Goal: Transaction & Acquisition: Purchase product/service

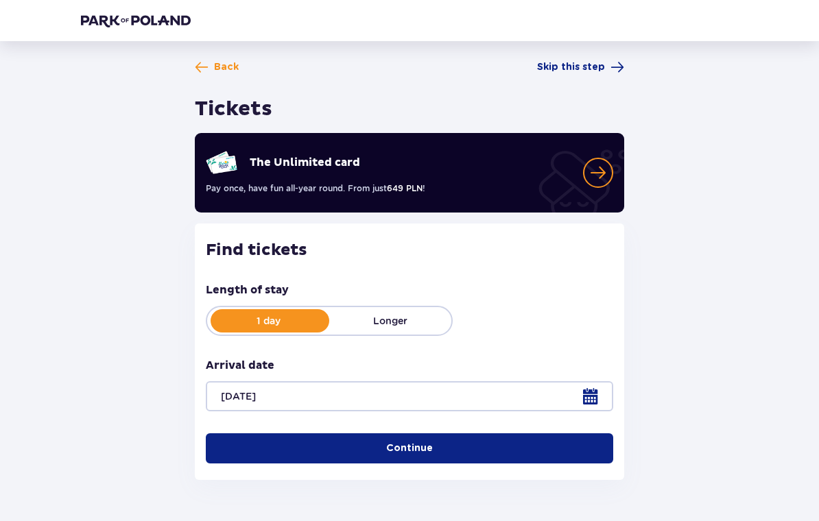
click at [419, 330] on div "1 day Longer" at bounding box center [329, 321] width 247 height 30
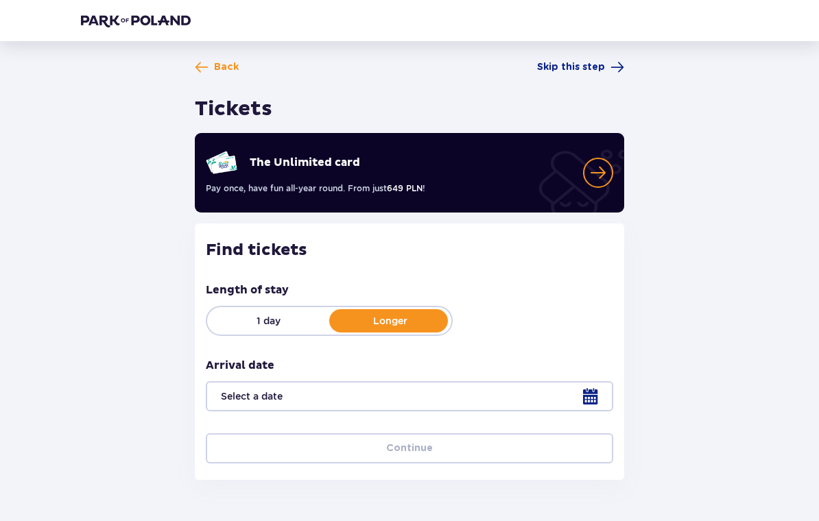
click at [420, 396] on div at bounding box center [409, 396] width 407 height 30
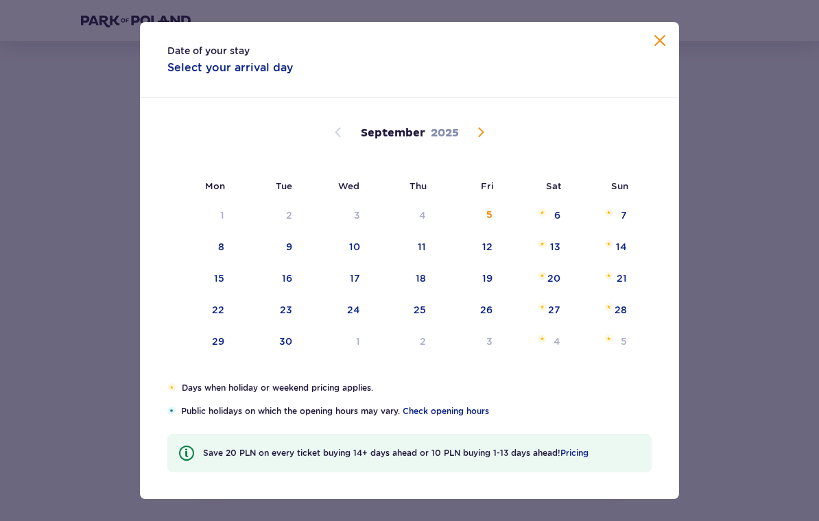
click at [670, 29] on div "Date of your stay Select your arrival day" at bounding box center [409, 60] width 539 height 76
click at [651, 45] on span at bounding box center [659, 41] width 16 height 16
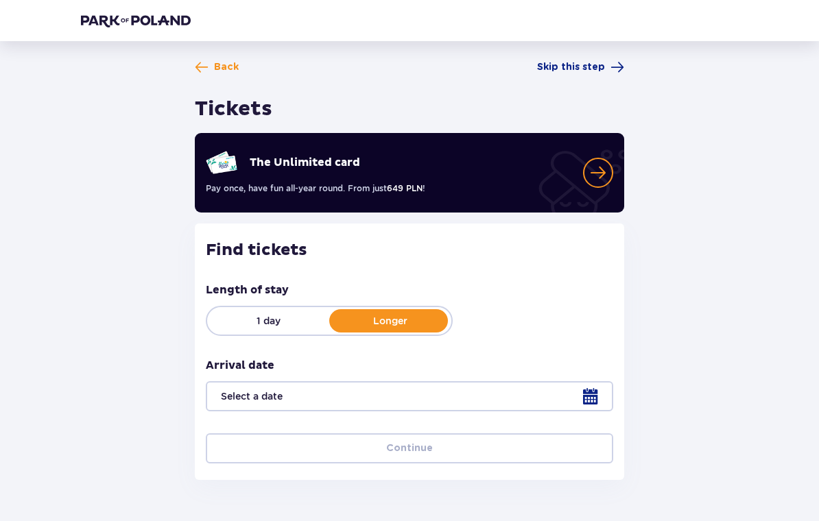
click at [293, 321] on p "1 day" at bounding box center [268, 321] width 122 height 14
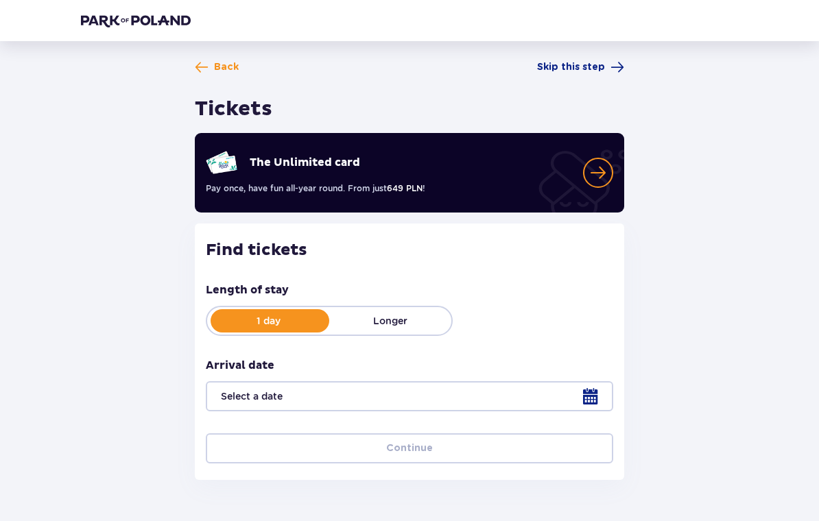
click at [483, 397] on div at bounding box center [409, 396] width 407 height 30
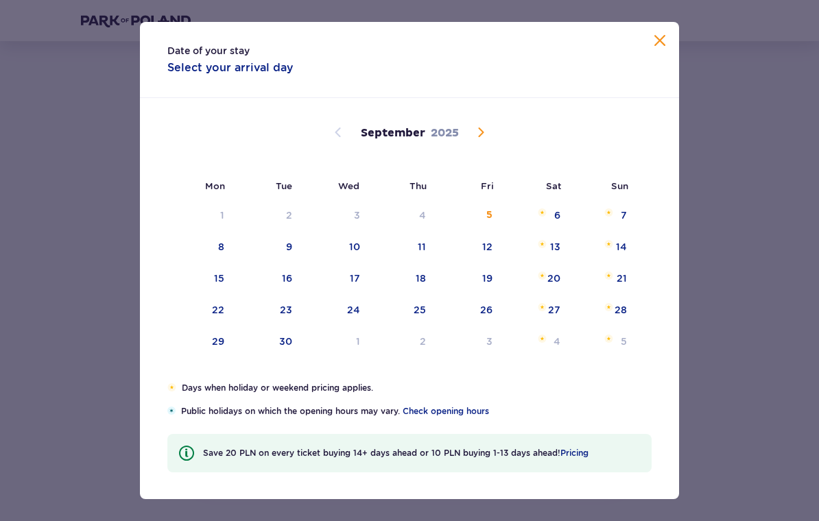
click at [485, 256] on div "12" at bounding box center [468, 247] width 66 height 30
type input "12.09.25"
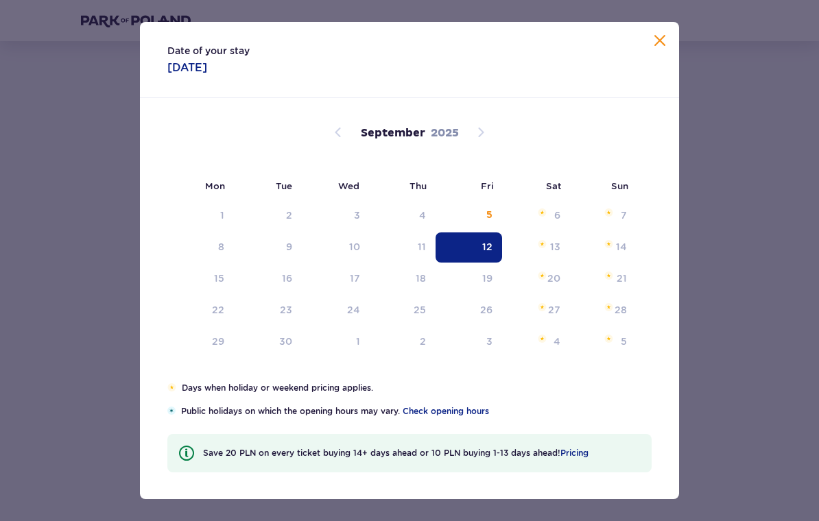
scroll to position [38, 0]
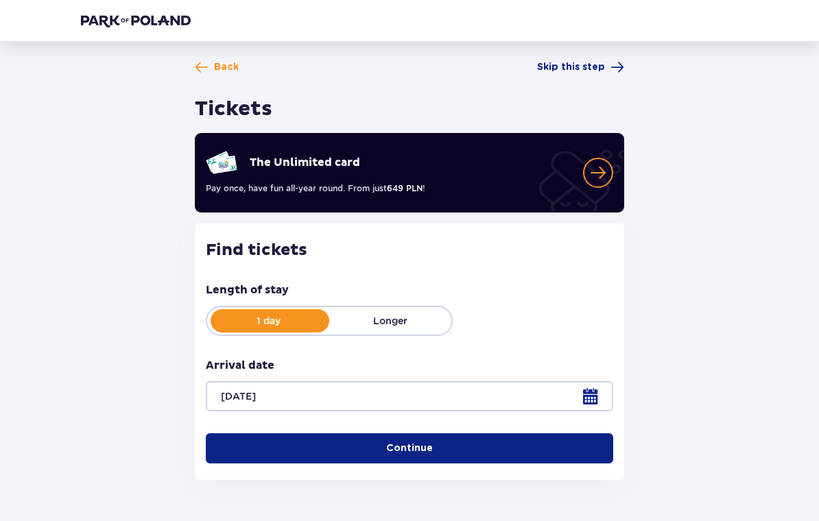
click at [470, 401] on div at bounding box center [409, 396] width 407 height 30
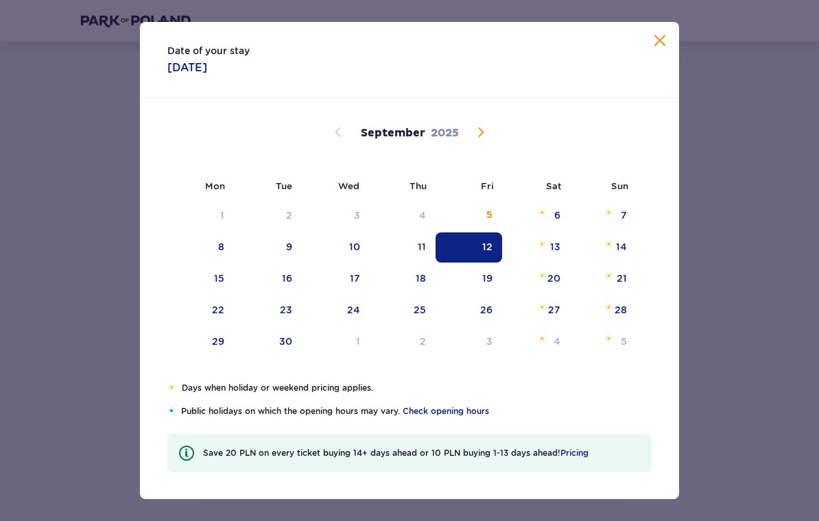
click at [661, 35] on span at bounding box center [659, 41] width 16 height 16
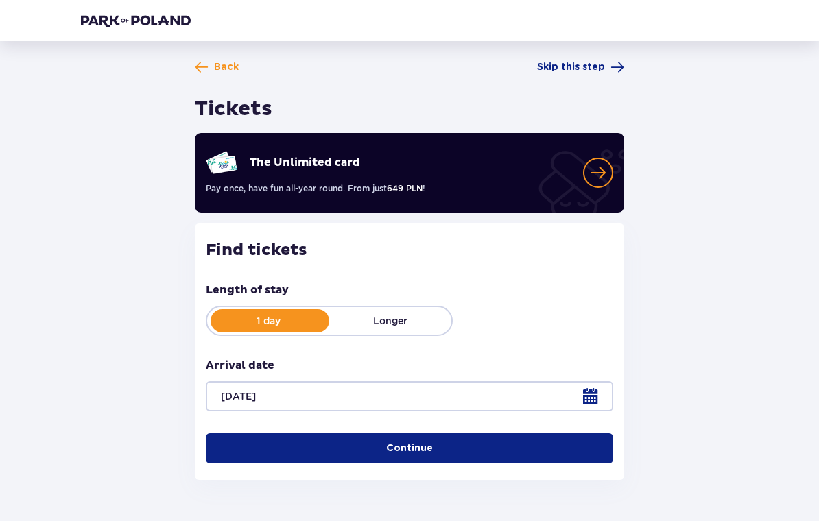
click at [437, 455] on button "Continue" at bounding box center [409, 448] width 407 height 30
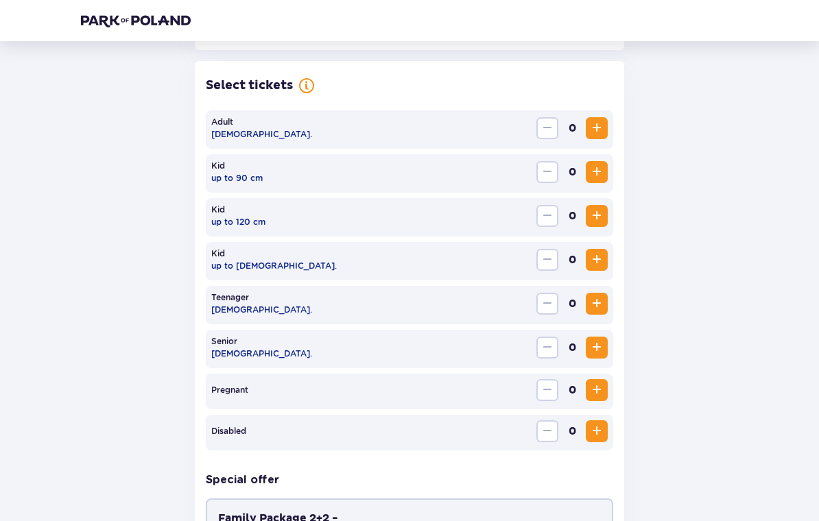
scroll to position [376, 0]
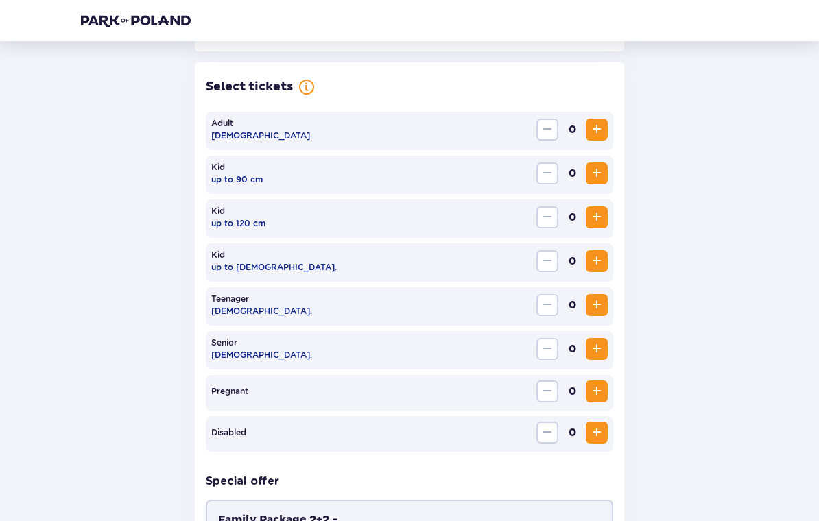
click at [594, 138] on button "Increase" at bounding box center [596, 130] width 22 height 22
click at [591, 134] on span "Increase" at bounding box center [596, 129] width 16 height 16
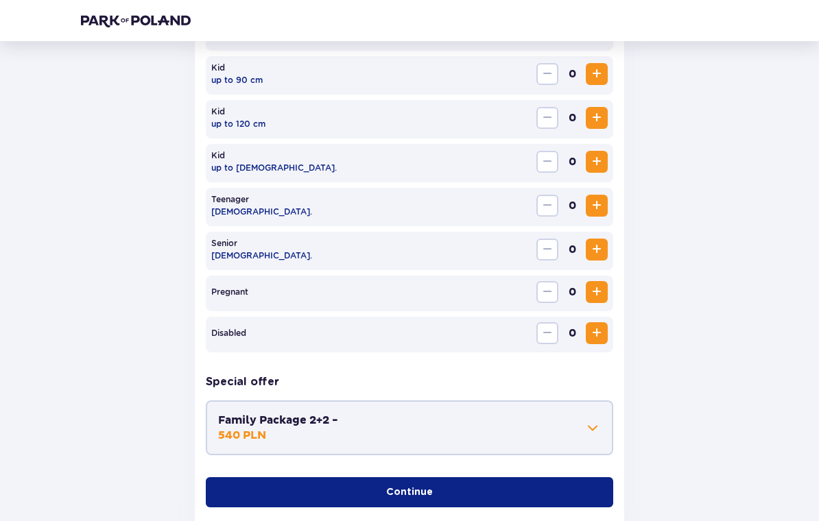
scroll to position [479, 0]
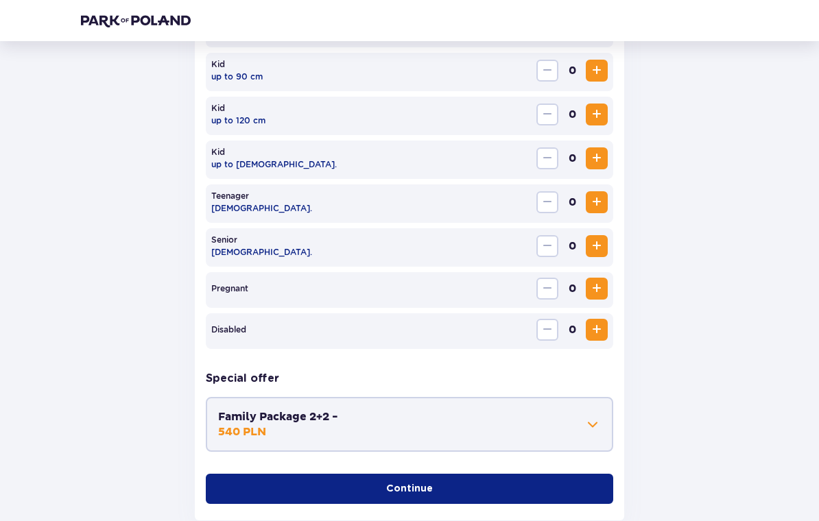
click at [592, 426] on span at bounding box center [592, 424] width 16 height 16
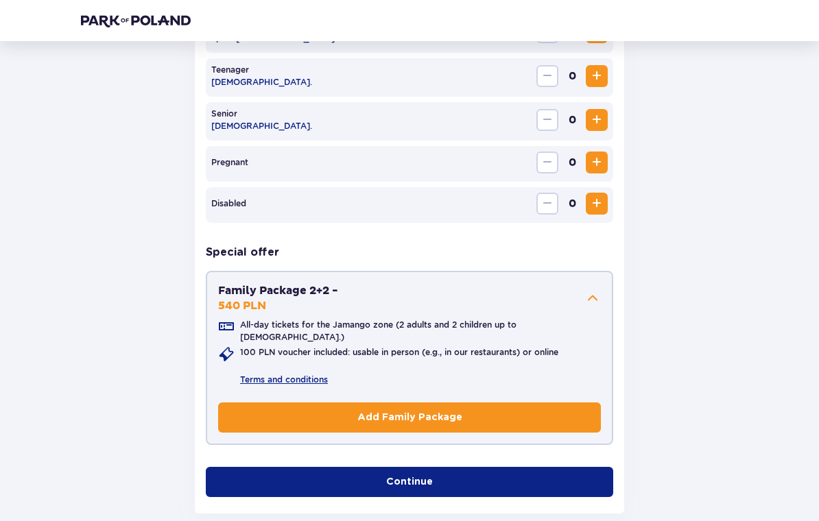
scroll to position [650, 0]
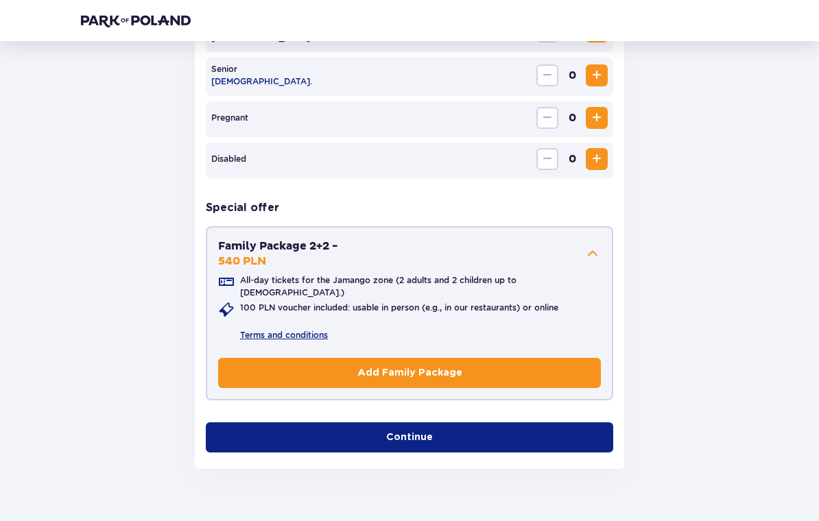
click at [431, 431] on span "button" at bounding box center [435, 438] width 14 height 14
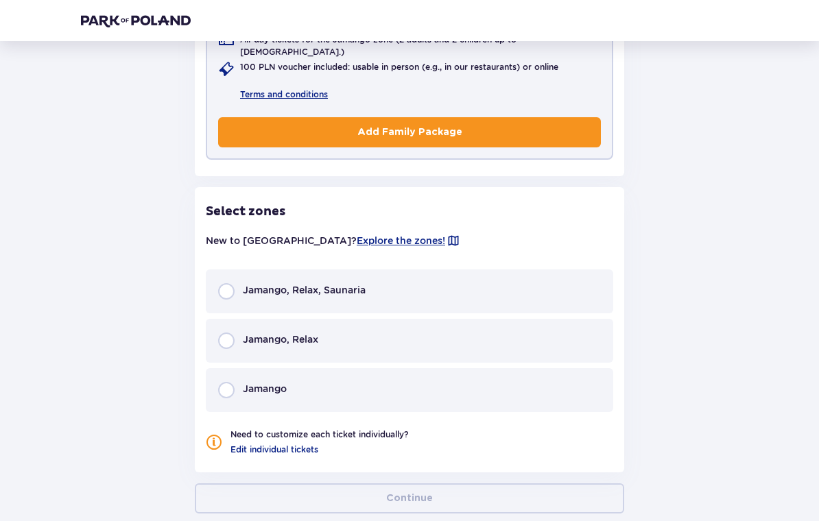
scroll to position [935, 0]
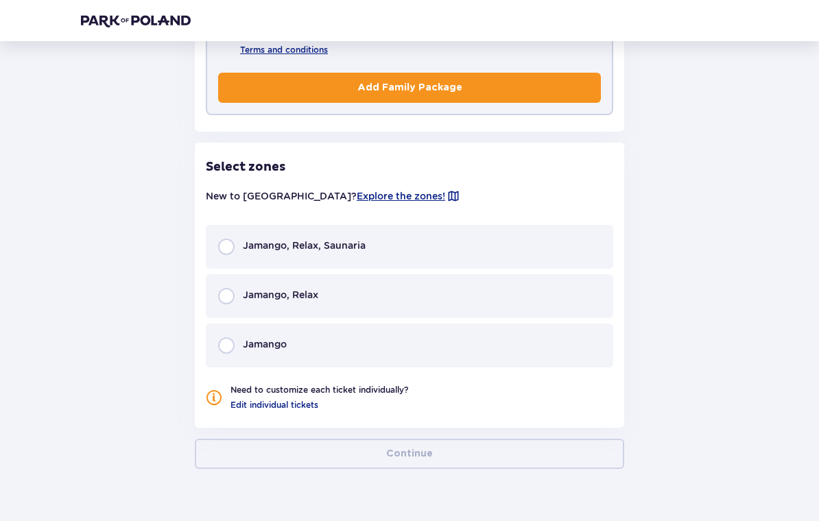
click at [356, 193] on span "Explore the zones!" at bounding box center [400, 196] width 88 height 14
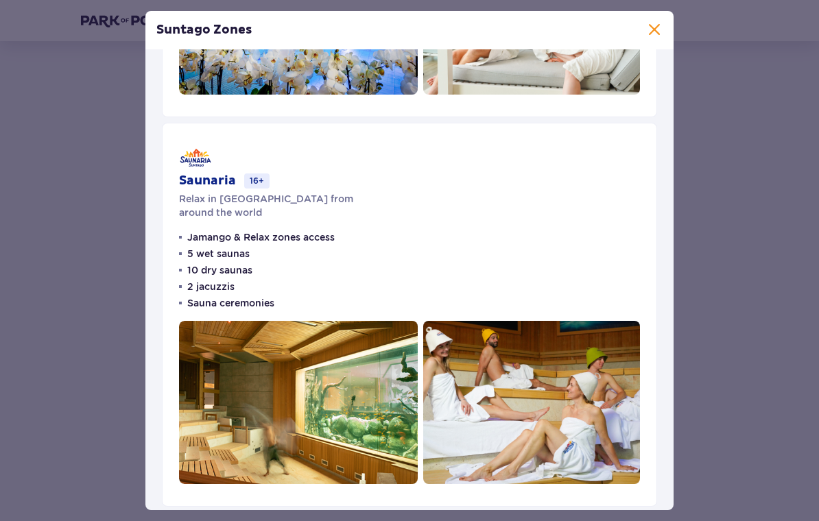
scroll to position [721, 0]
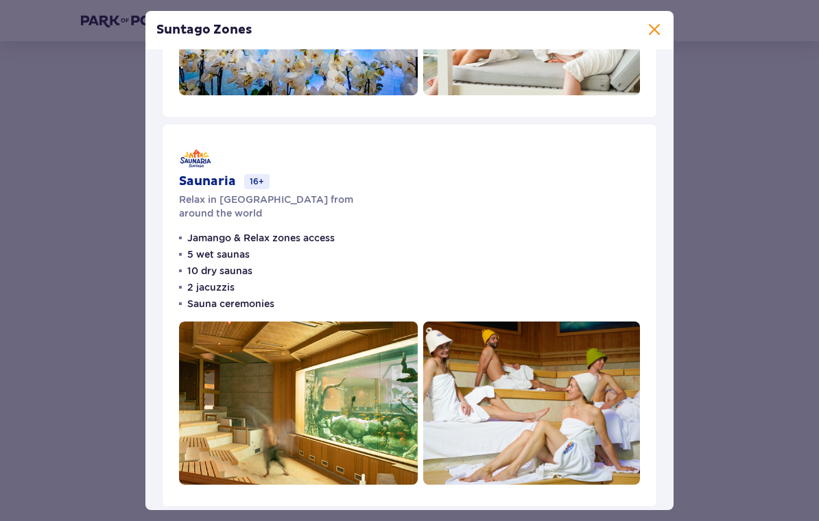
click at [653, 38] on span at bounding box center [654, 30] width 16 height 16
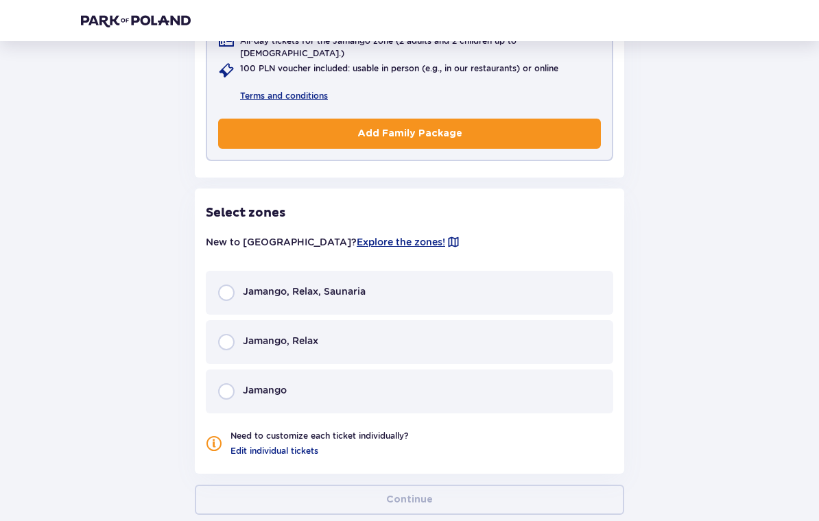
scroll to position [889, 0]
click at [461, 271] on div "Jamango, Relax, Saunaria" at bounding box center [409, 293] width 407 height 44
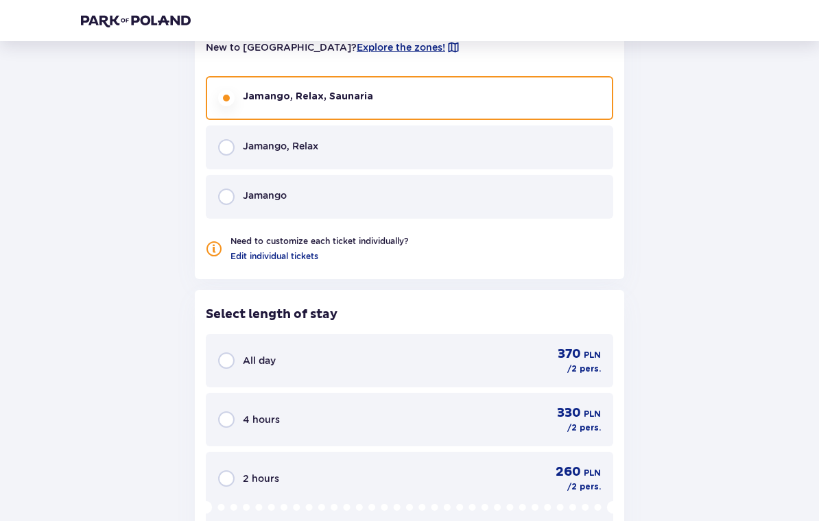
scroll to position [1086, 0]
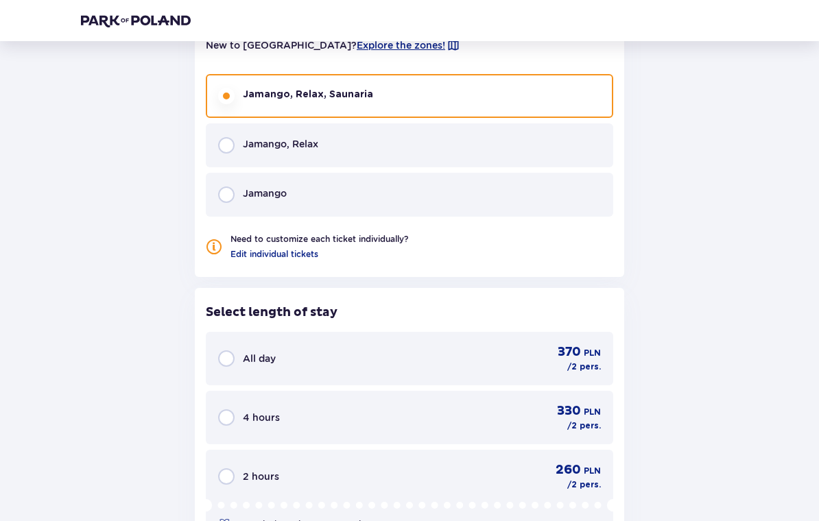
click at [441, 150] on div "Jamango, Relax" at bounding box center [409, 145] width 407 height 44
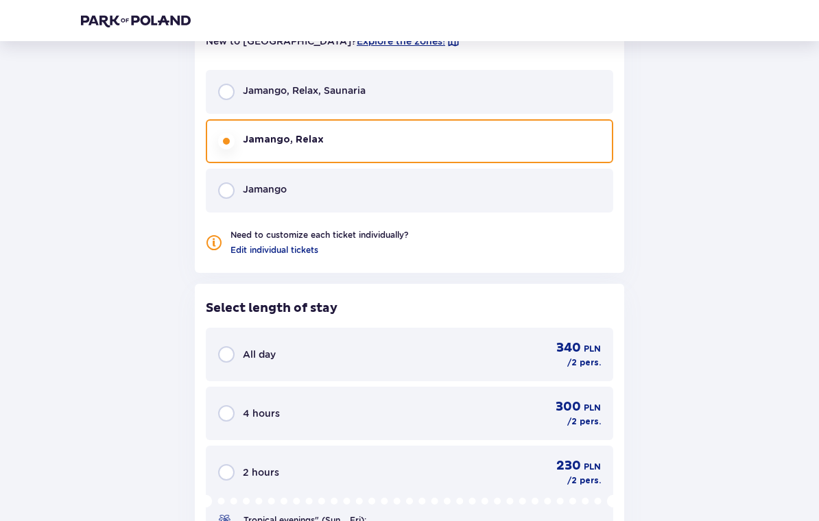
scroll to position [1036, 0]
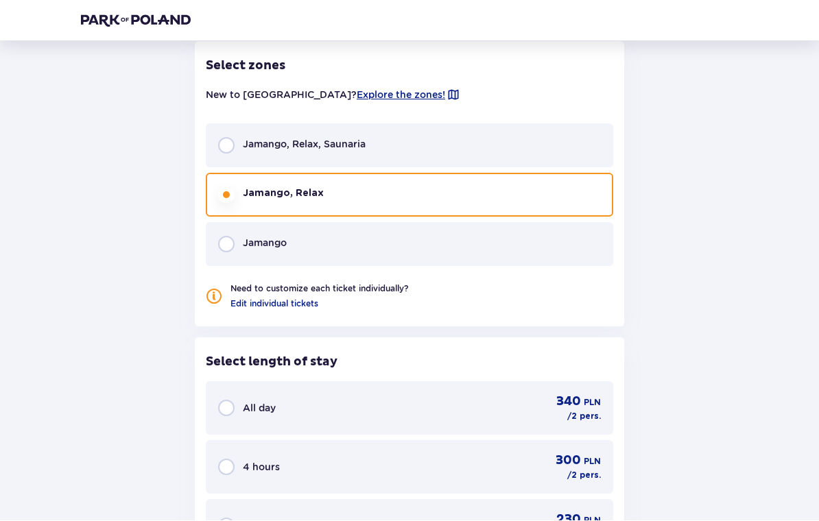
click at [407, 229] on div "Jamango" at bounding box center [409, 245] width 407 height 44
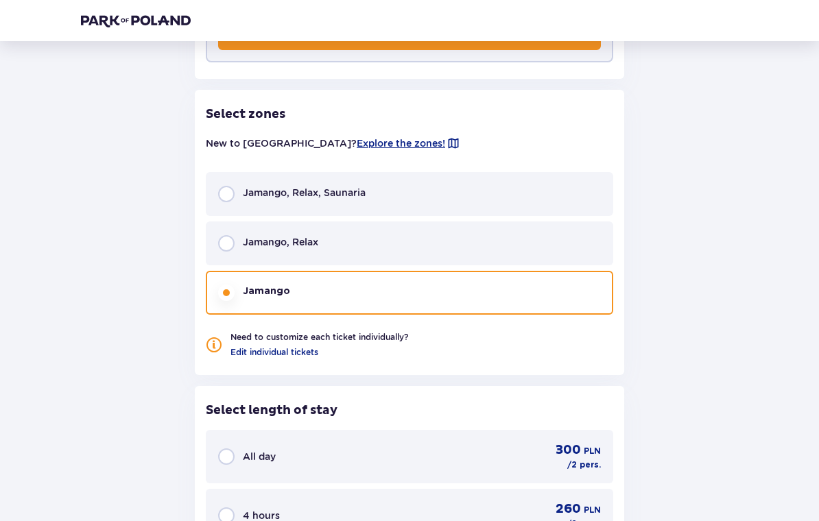
click at [475, 185] on div "Jamango, Relax, Saunaria" at bounding box center [409, 195] width 407 height 44
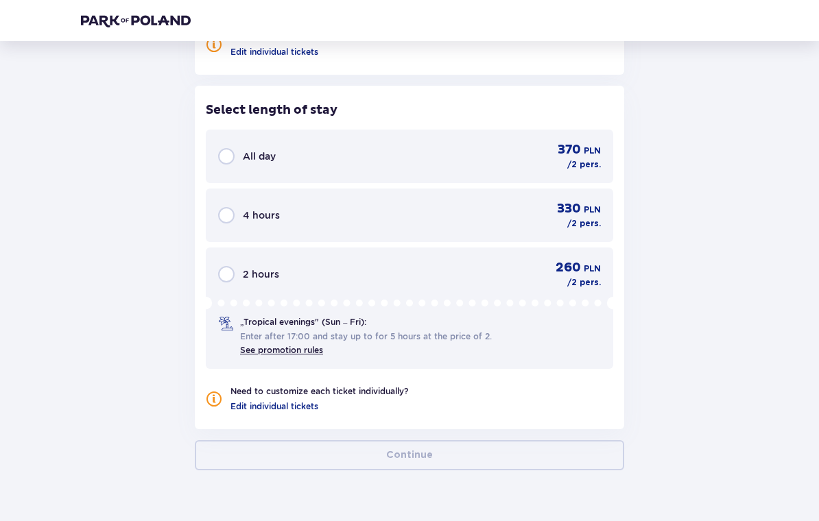
scroll to position [1289, 0]
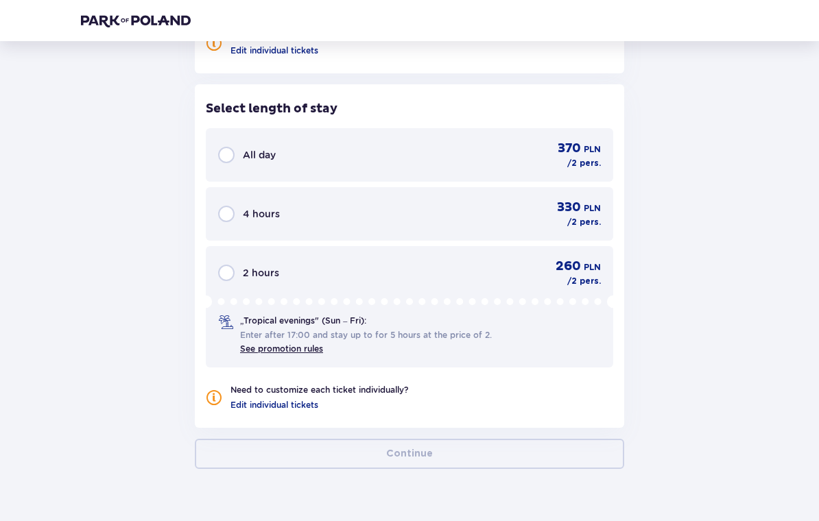
click at [463, 142] on div "All day 370 PLN / 2 pers." at bounding box center [409, 155] width 383 height 29
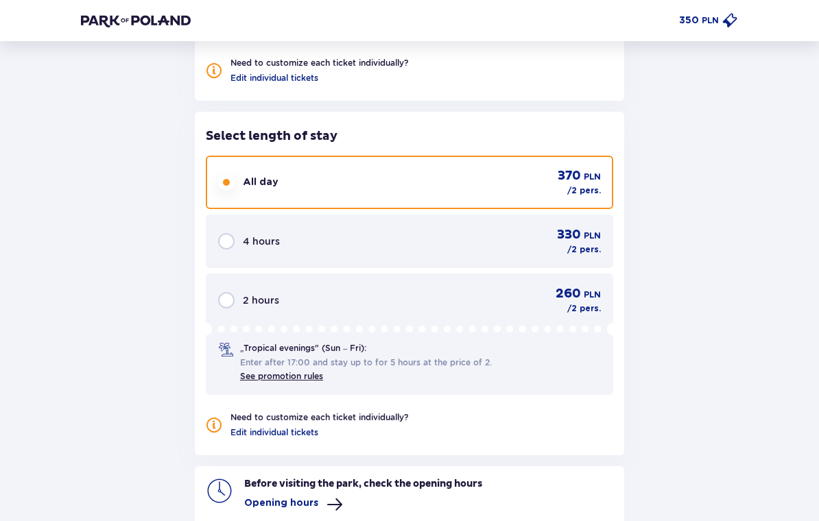
scroll to position [1358, 0]
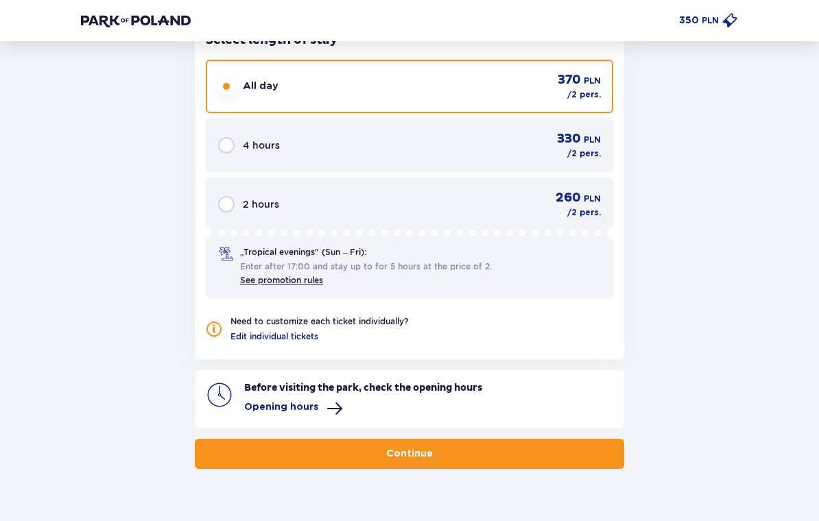
click at [441, 450] on span "button" at bounding box center [435, 454] width 14 height 14
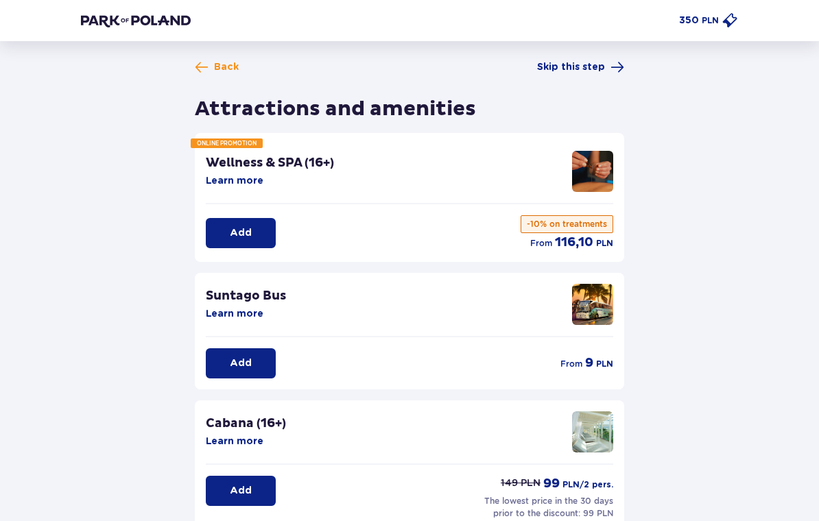
click at [253, 363] on button "Add" at bounding box center [241, 363] width 70 height 30
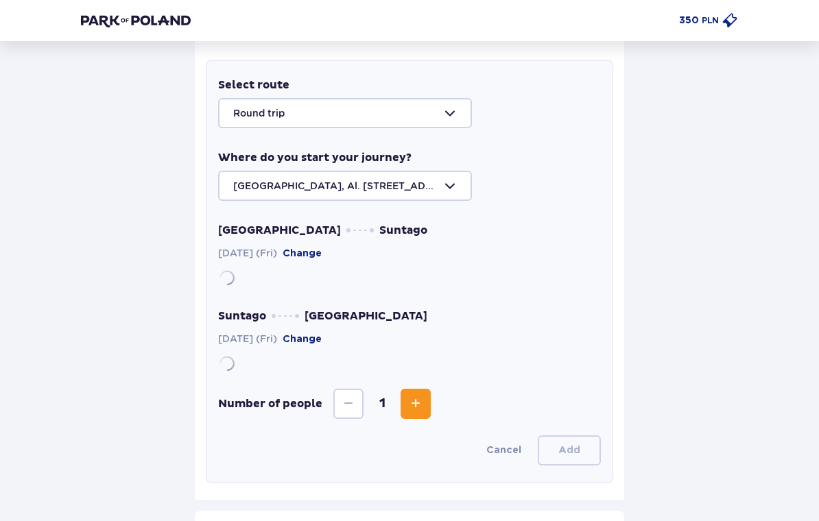
scroll to position [365, 0]
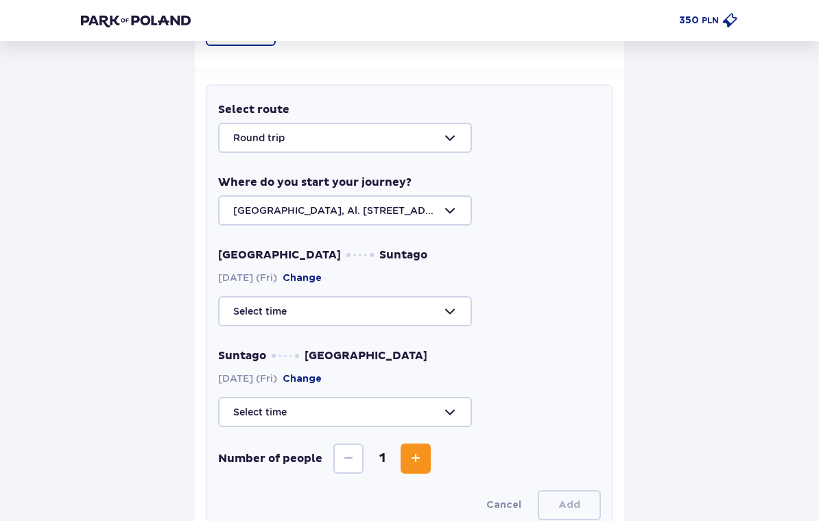
click at [422, 147] on div at bounding box center [409, 138] width 383 height 30
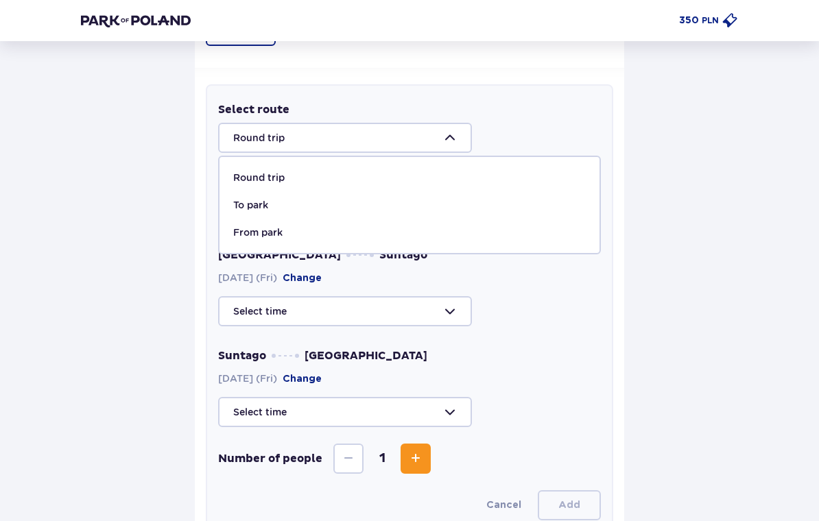
scroll to position [332, 0]
click at [276, 209] on div "To park" at bounding box center [409, 205] width 352 height 14
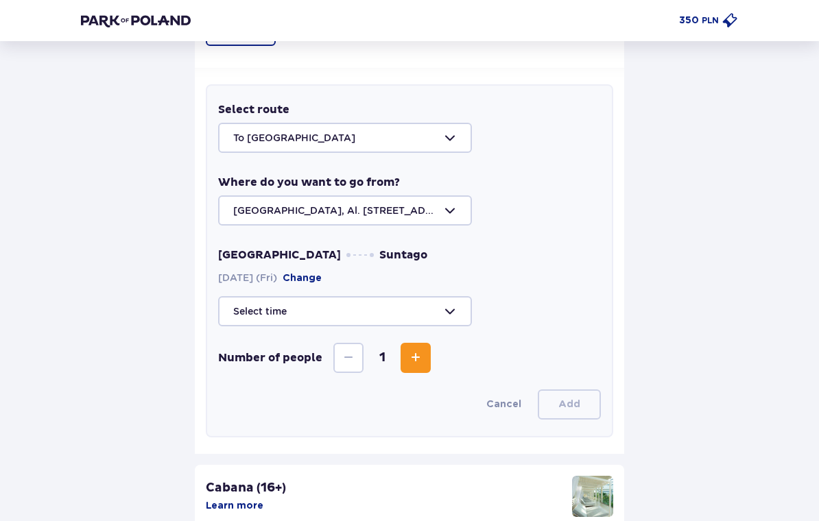
click at [410, 134] on div at bounding box center [409, 138] width 383 height 30
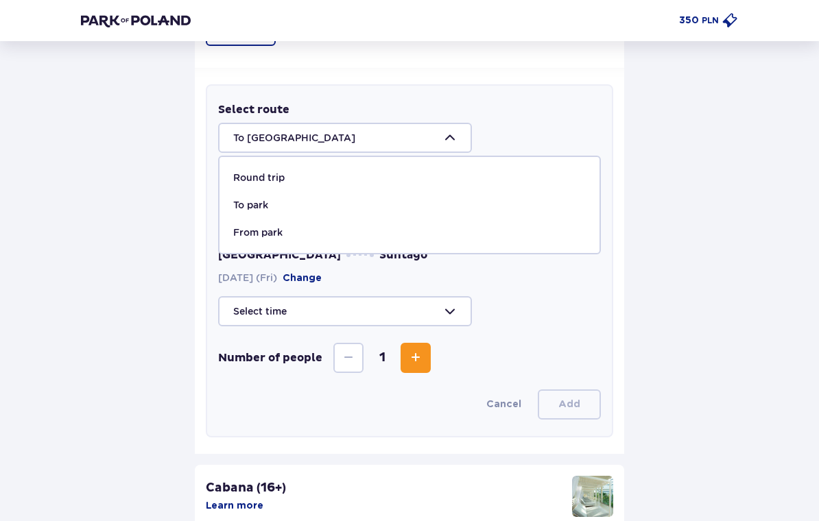
click at [363, 184] on div "Round trip" at bounding box center [409, 178] width 352 height 14
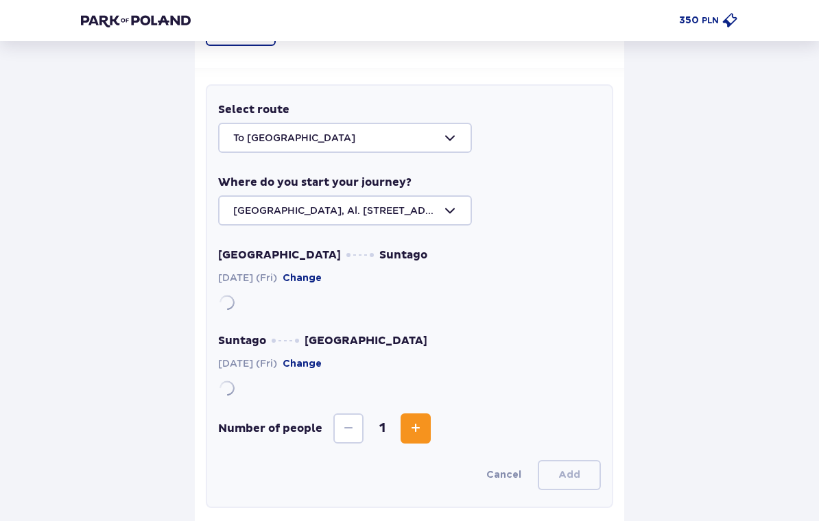
type input "Round trip"
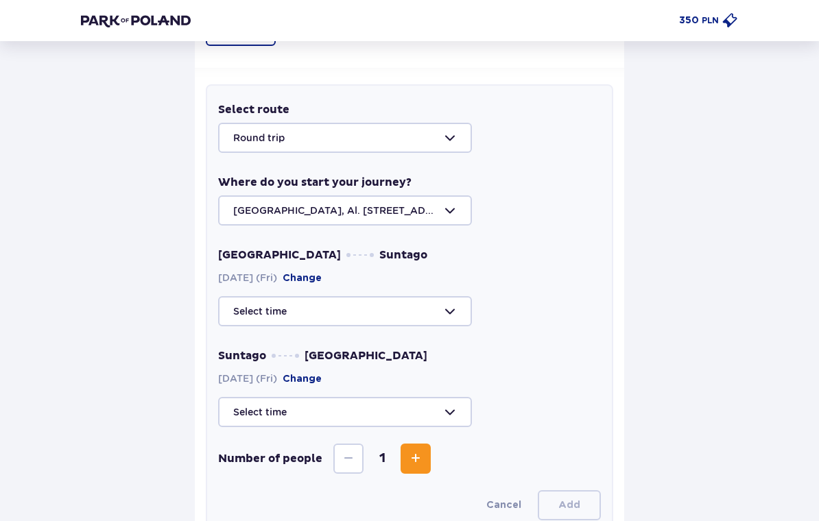
click at [439, 214] on div at bounding box center [409, 210] width 383 height 30
click at [450, 415] on div at bounding box center [409, 412] width 383 height 30
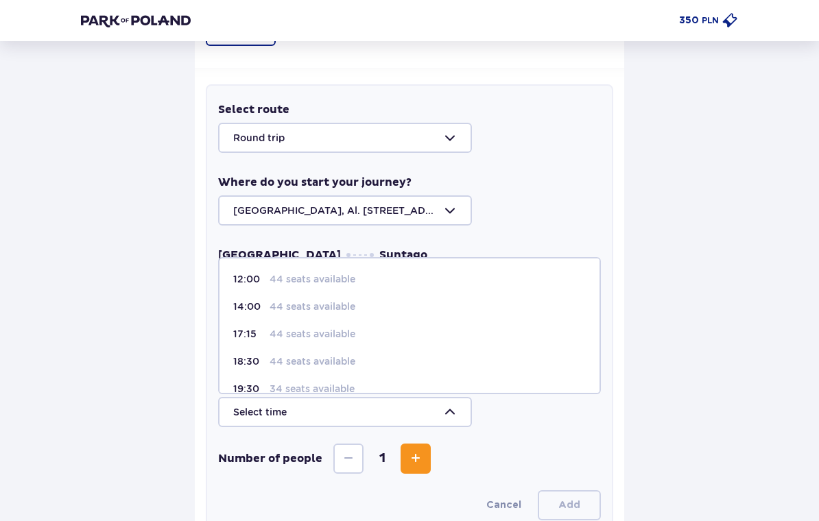
click at [450, 422] on div at bounding box center [409, 412] width 383 height 30
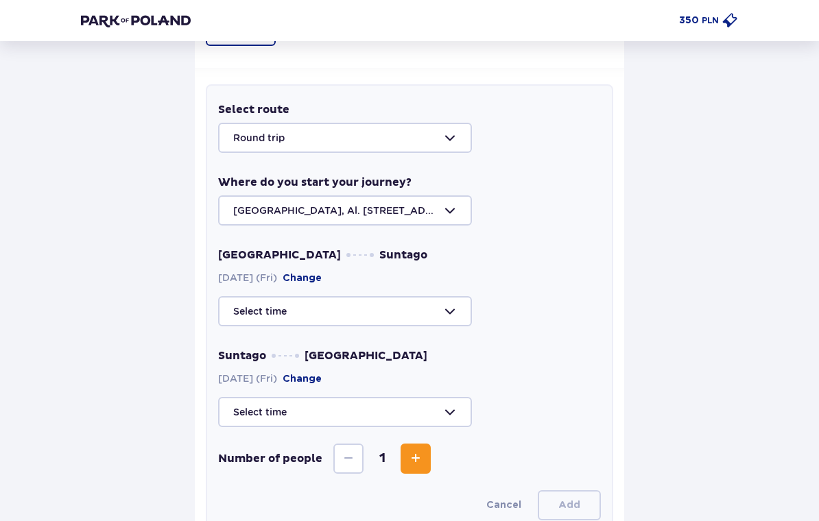
click at [437, 215] on div at bounding box center [409, 210] width 383 height 30
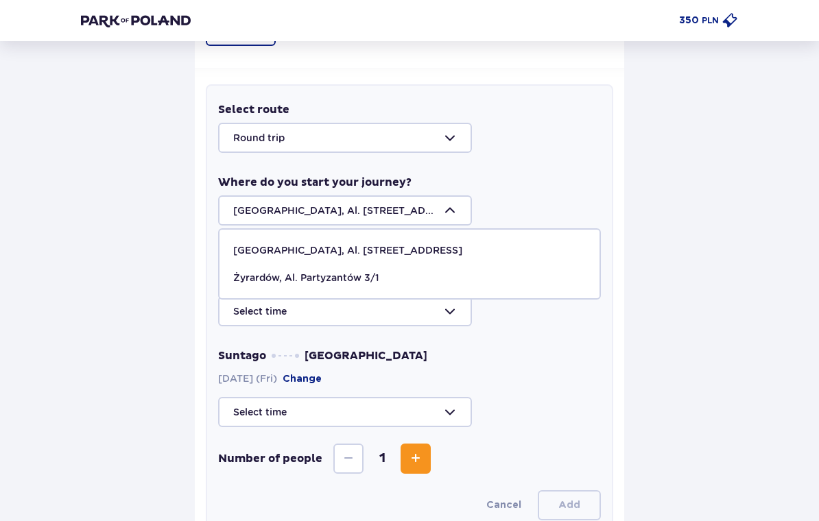
click at [307, 243] on p "Warsaw, Al. Jerozolimskie 56" at bounding box center [347, 250] width 229 height 14
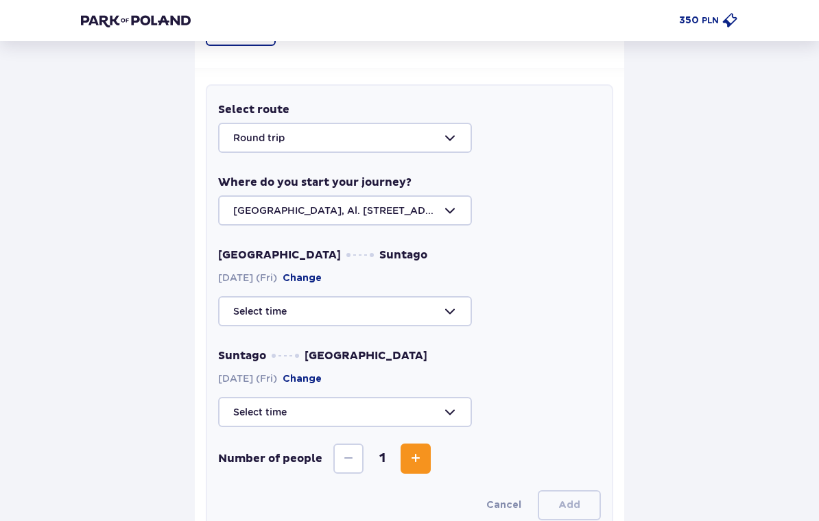
click at [430, 317] on div at bounding box center [409, 311] width 383 height 30
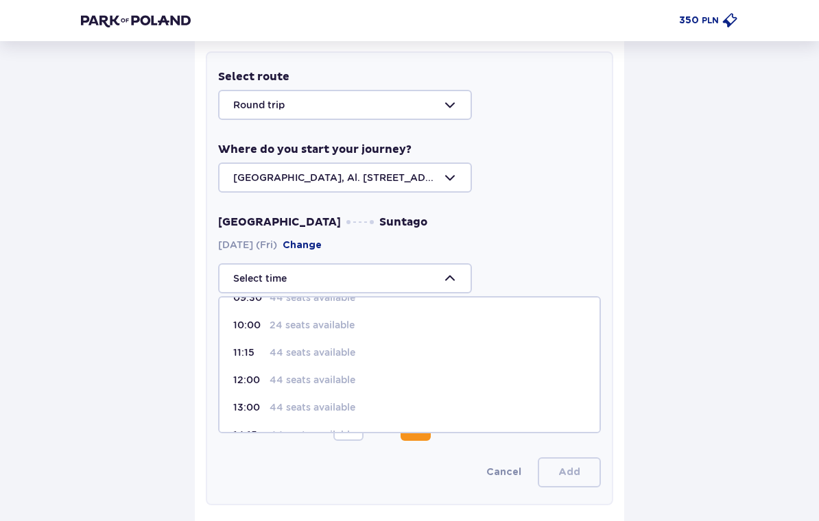
scroll to position [47, 0]
click at [304, 356] on p "44 seats available" at bounding box center [312, 354] width 86 height 14
type input "11:15"
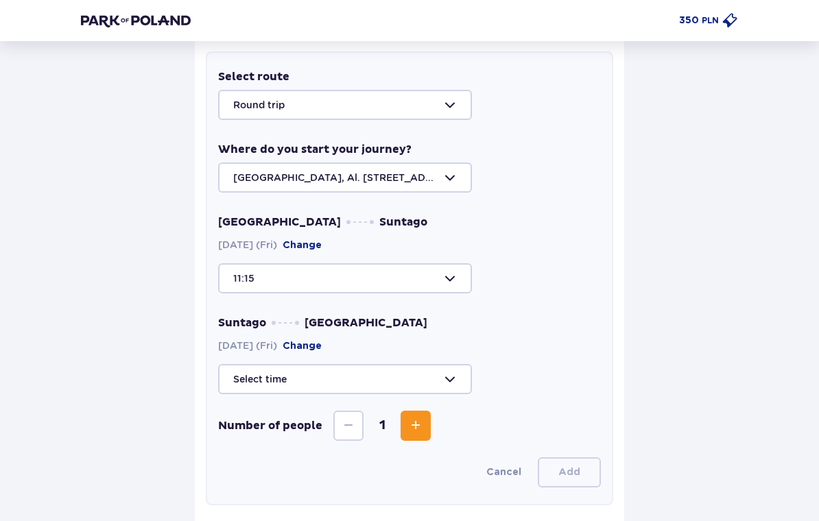
scroll to position [365, 0]
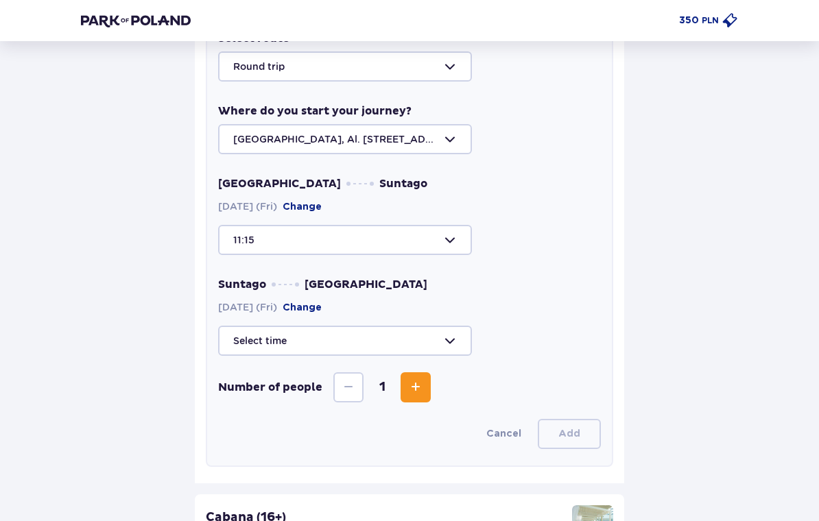
click at [426, 346] on div at bounding box center [409, 341] width 383 height 30
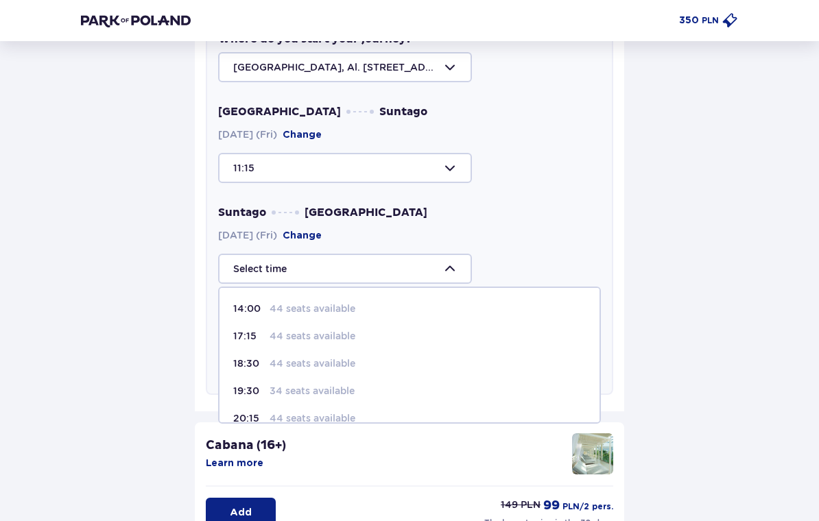
scroll to position [25, 0]
click at [330, 341] on p "44 seats available" at bounding box center [312, 339] width 86 height 14
type input "17:15"
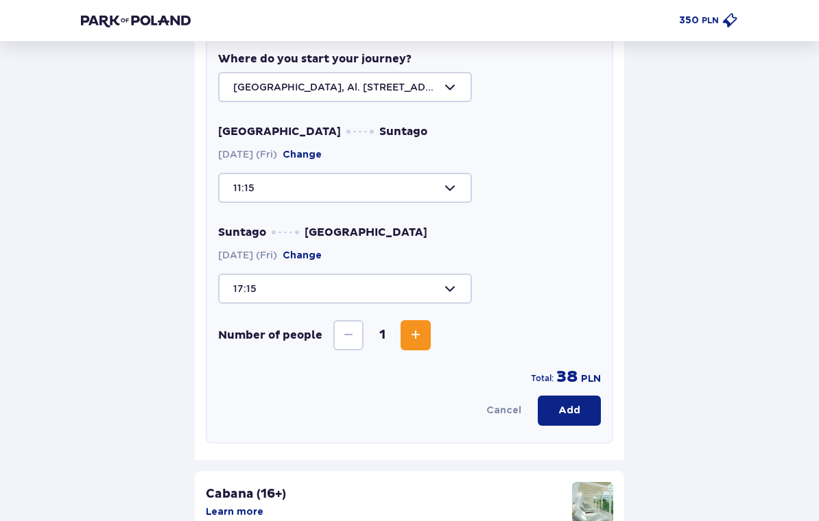
scroll to position [456, 0]
click at [571, 409] on p "Add" at bounding box center [569, 411] width 22 height 14
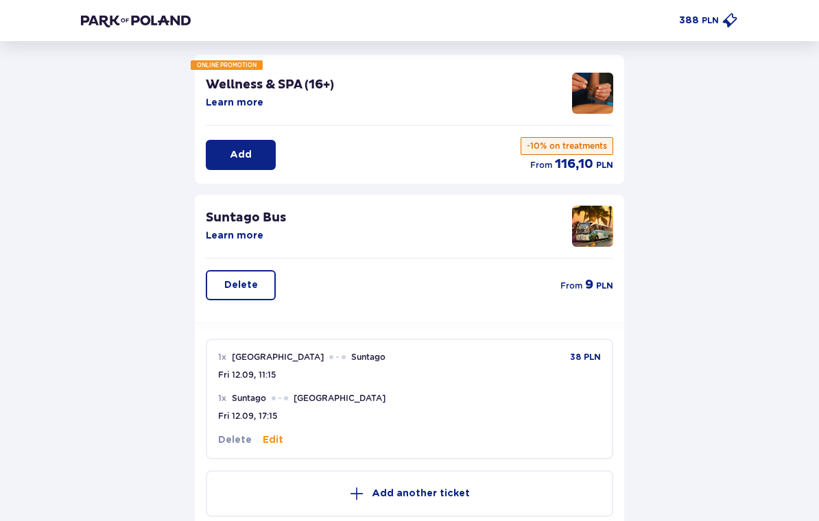
scroll to position [77, 0]
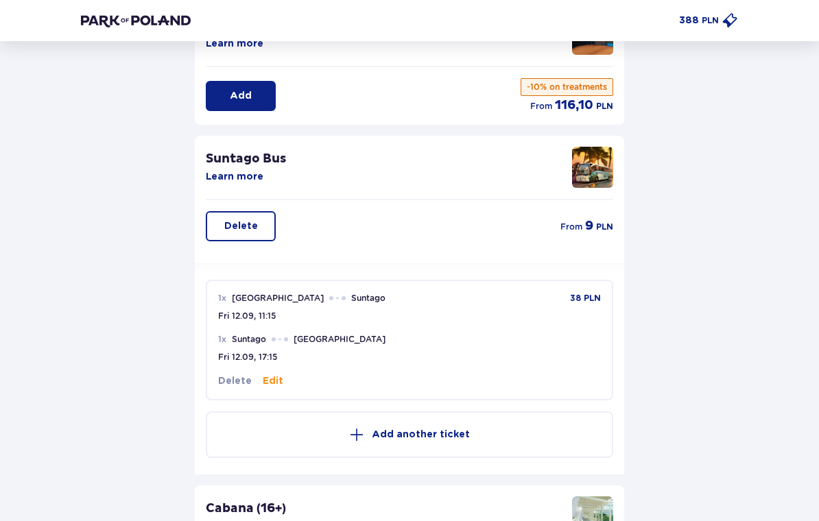
click at [277, 383] on button "Edit" at bounding box center [273, 381] width 21 height 14
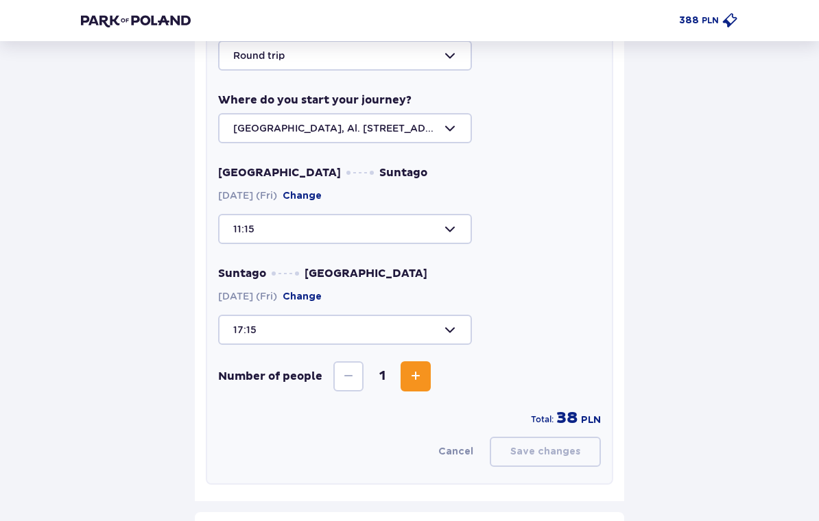
click at [415, 388] on button "Increase" at bounding box center [415, 377] width 30 height 30
click at [541, 456] on p "Save changes" at bounding box center [545, 452] width 70 height 14
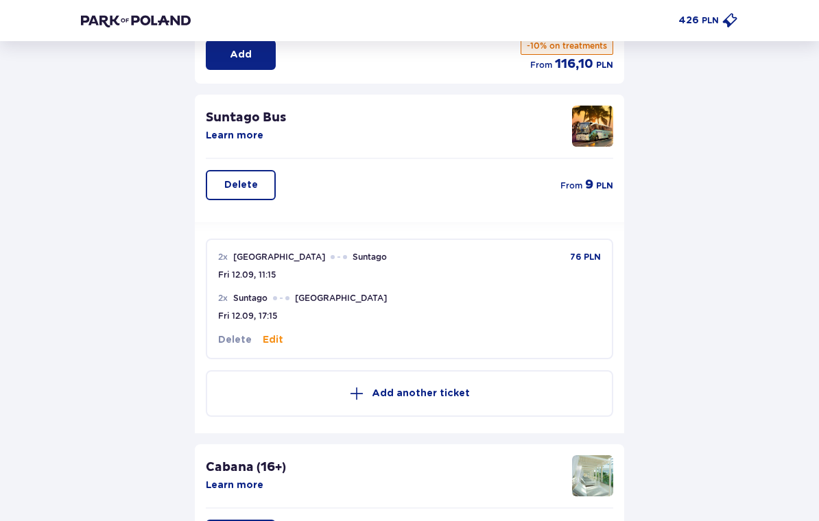
scroll to position [168, 0]
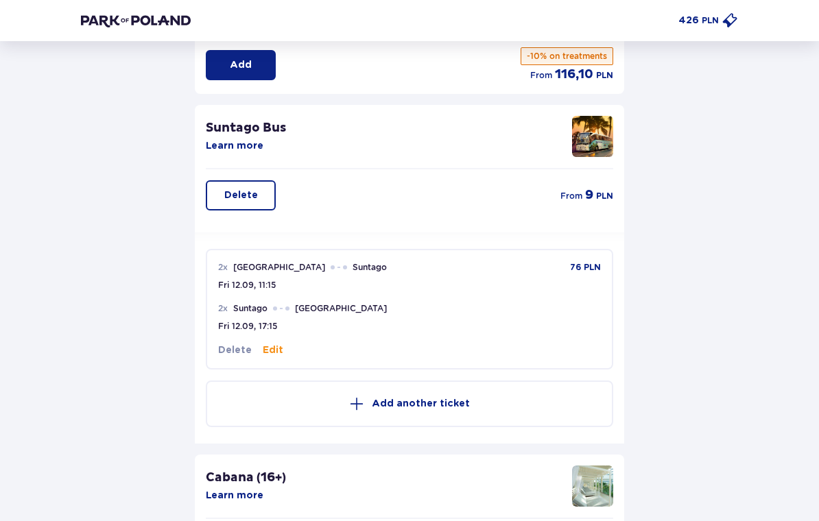
click at [275, 354] on button "Edit" at bounding box center [273, 350] width 21 height 14
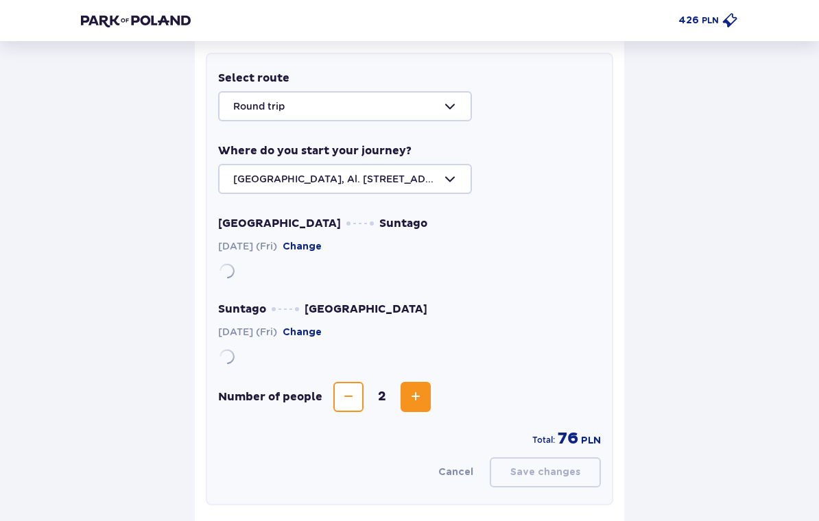
scroll to position [365, 0]
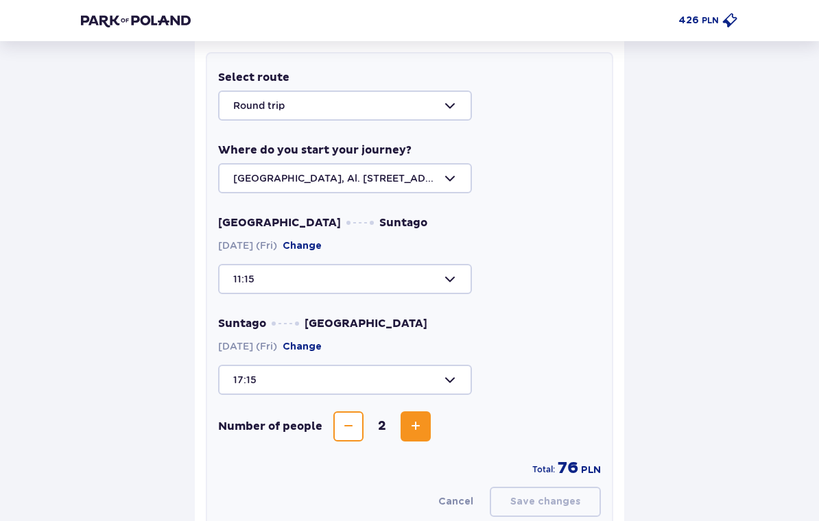
click at [318, 384] on div at bounding box center [409, 380] width 383 height 30
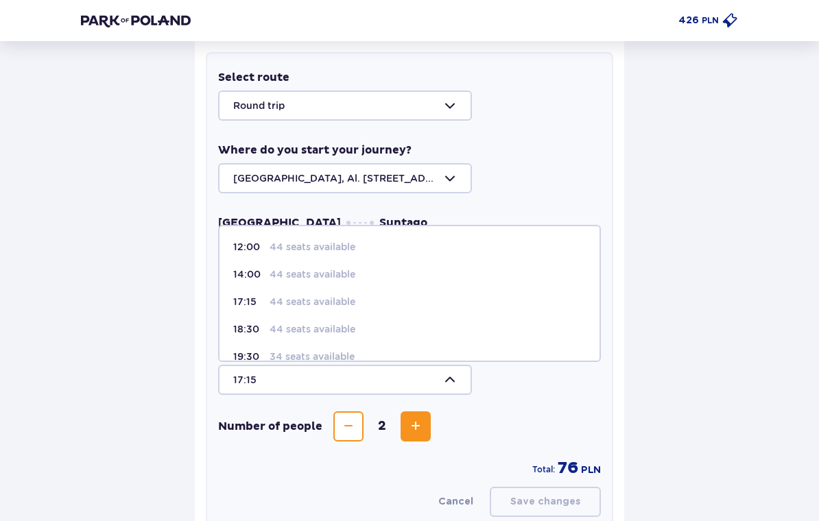
click at [305, 323] on p "44 seats available" at bounding box center [312, 329] width 86 height 14
type input "18:30"
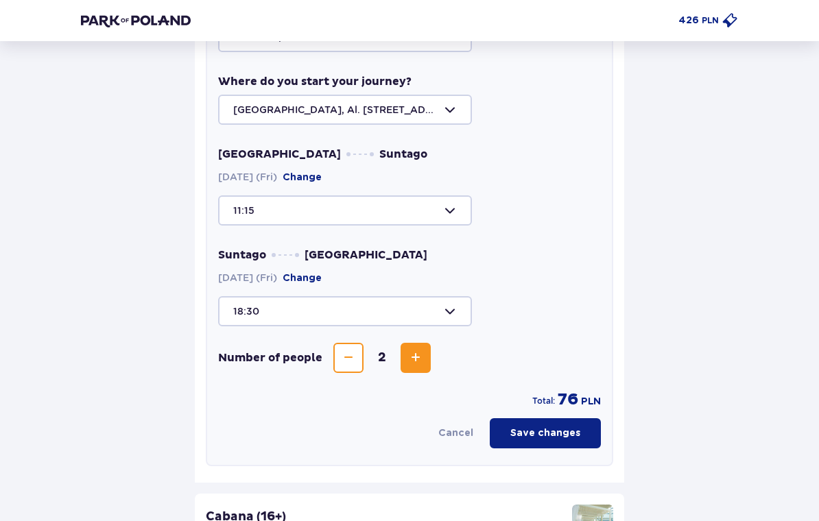
scroll to position [433, 0]
click at [538, 431] on p "Save changes" at bounding box center [545, 434] width 70 height 14
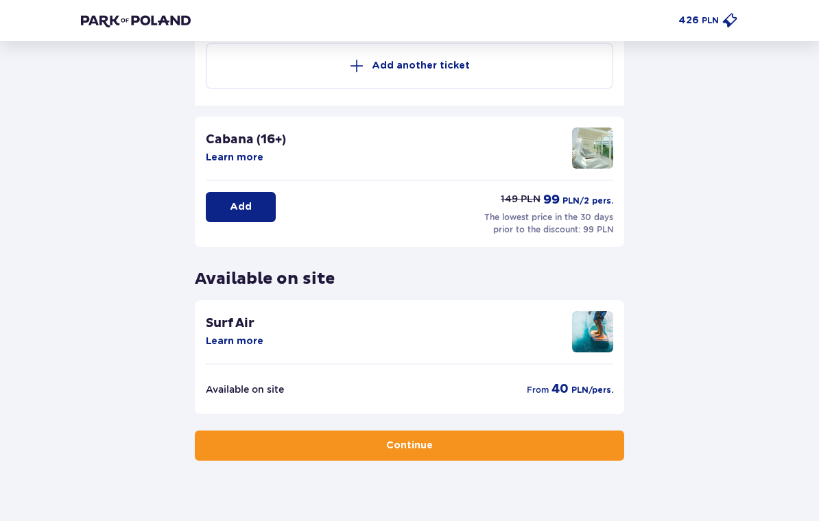
click at [460, 436] on button "Continue" at bounding box center [409, 446] width 429 height 30
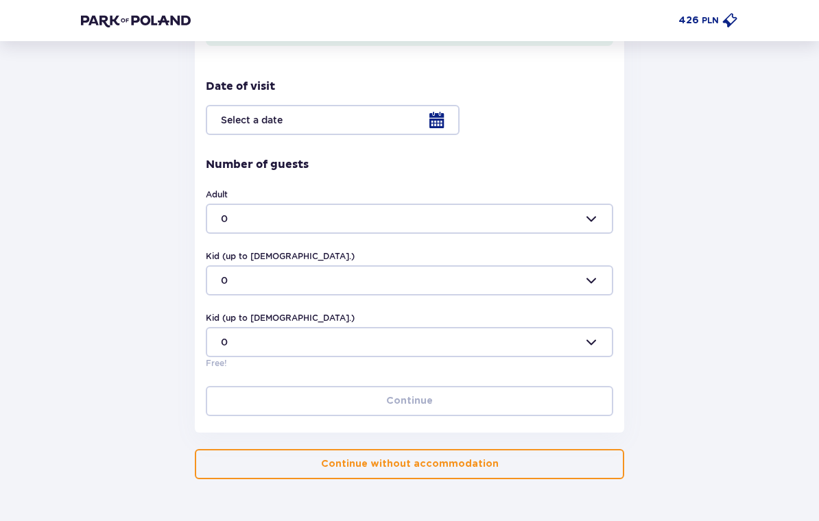
scroll to position [372, 0]
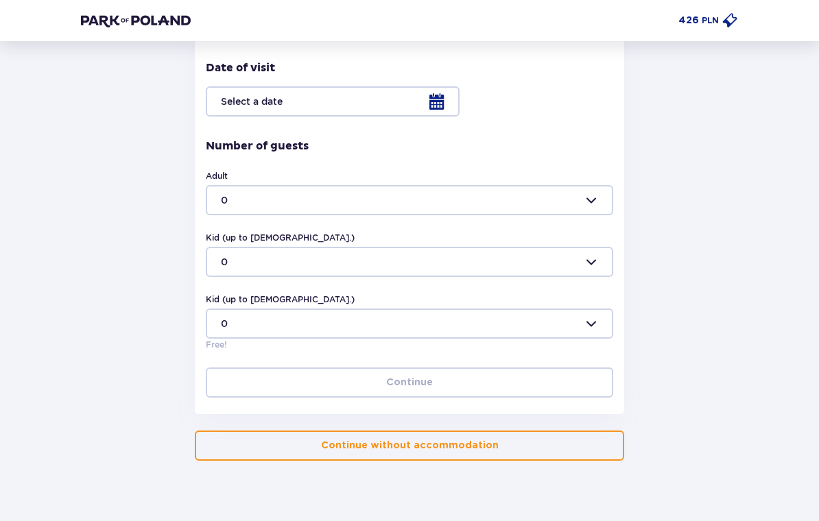
click at [480, 450] on p "Continue without accommodation" at bounding box center [410, 446] width 178 height 14
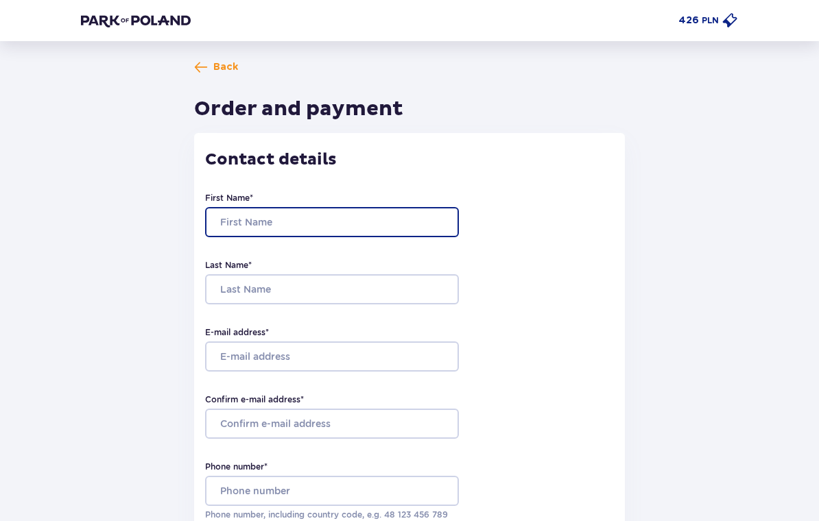
click at [366, 226] on input "First Name *" at bounding box center [332, 222] width 254 height 30
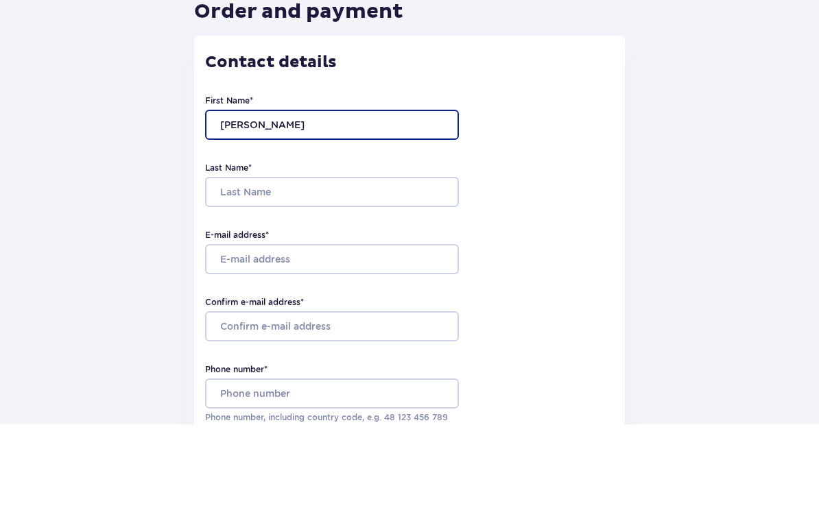
type input "Daniel"
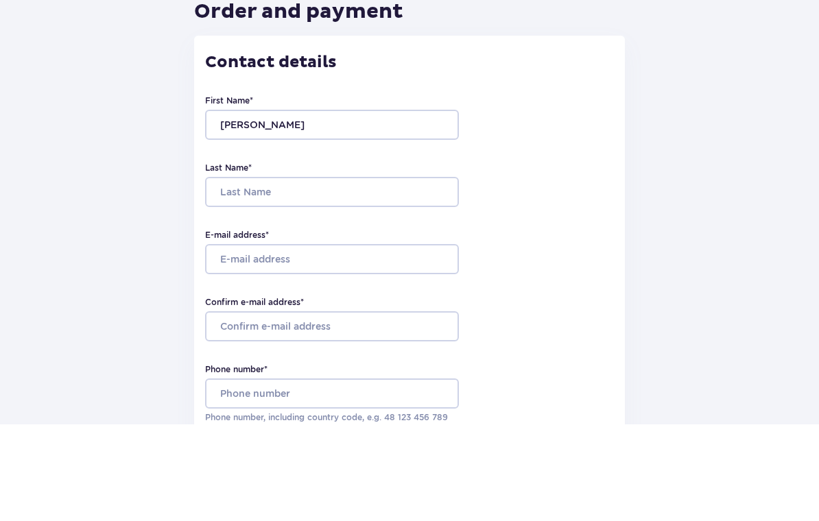
click at [381, 214] on div "First Name * Daniel Last Name * E-mail address * Confirm e-mail address * Phone…" at bounding box center [409, 358] width 409 height 378
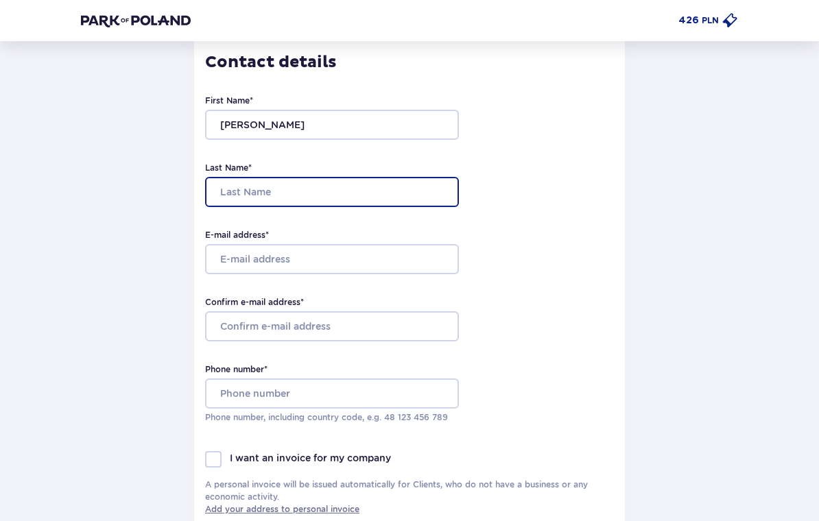
click at [384, 200] on input "Last Name *" at bounding box center [332, 192] width 254 height 30
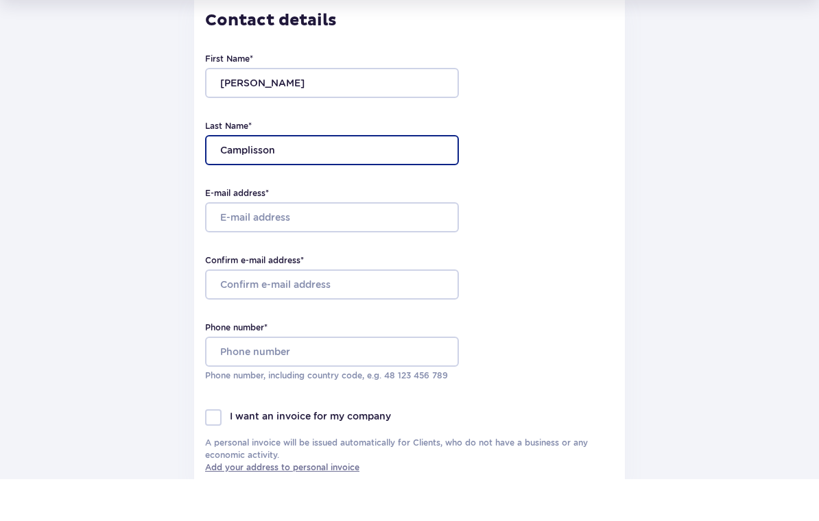
type input "Camplisson"
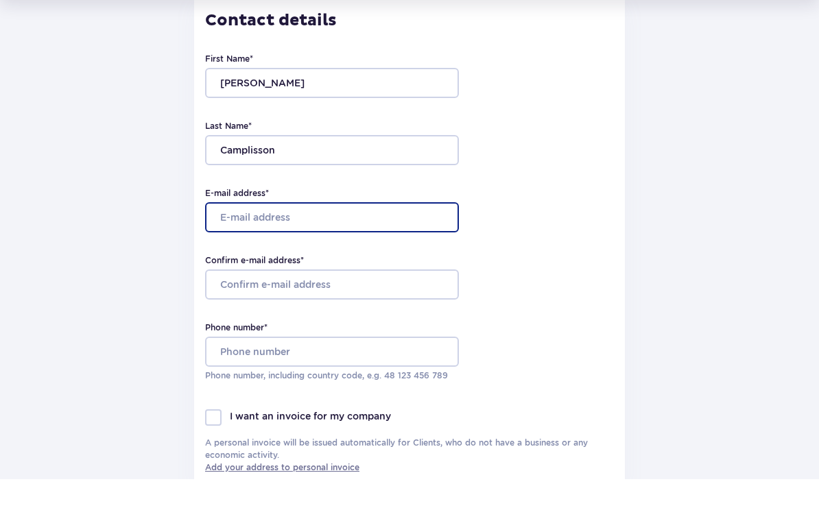
click at [409, 244] on input "E-mail address *" at bounding box center [332, 259] width 254 height 30
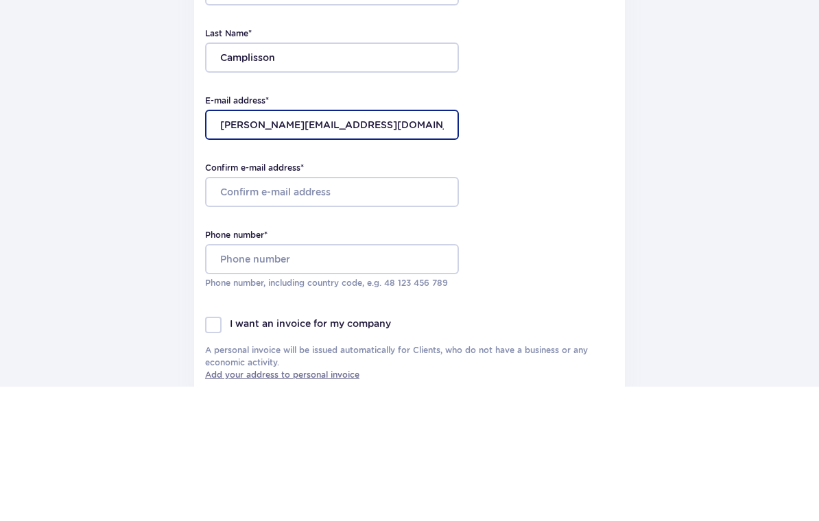
click at [249, 244] on input "daniel.camplisson@gmail.com" at bounding box center [332, 259] width 254 height 30
type input "daniel.camplisson@gmail.com"
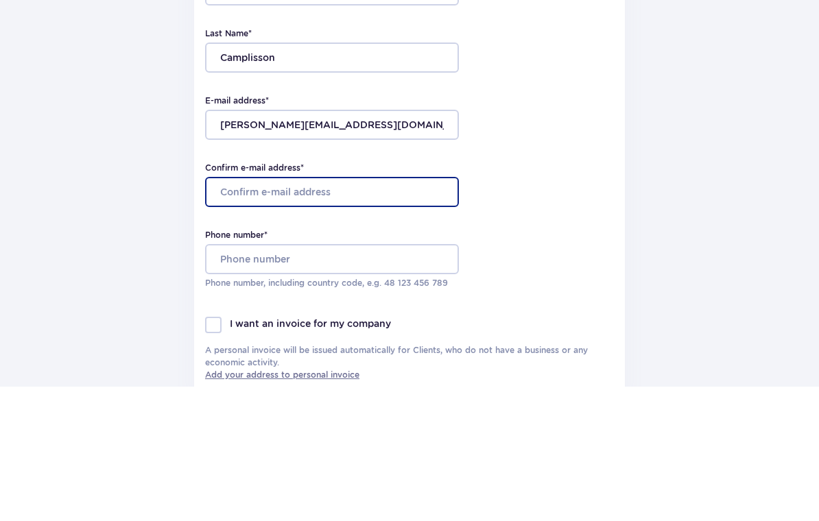
click at [260, 311] on input "Confirm e-mail address *" at bounding box center [332, 326] width 254 height 30
click at [245, 311] on input "Confirm e-mail address *" at bounding box center [332, 326] width 254 height 30
click at [233, 311] on input "Confirm e-mail address *" at bounding box center [332, 326] width 254 height 30
paste input "daniel.camplisson@gmail.com"
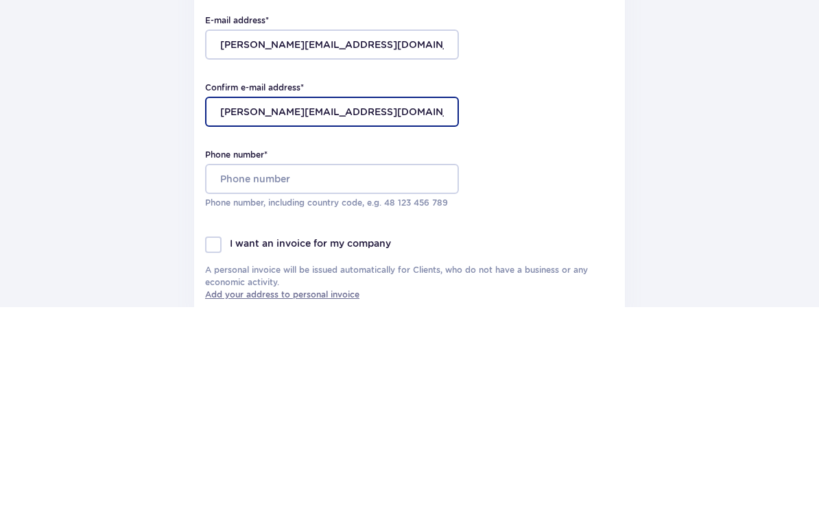
type input "daniel.camplisson@gmail.com"
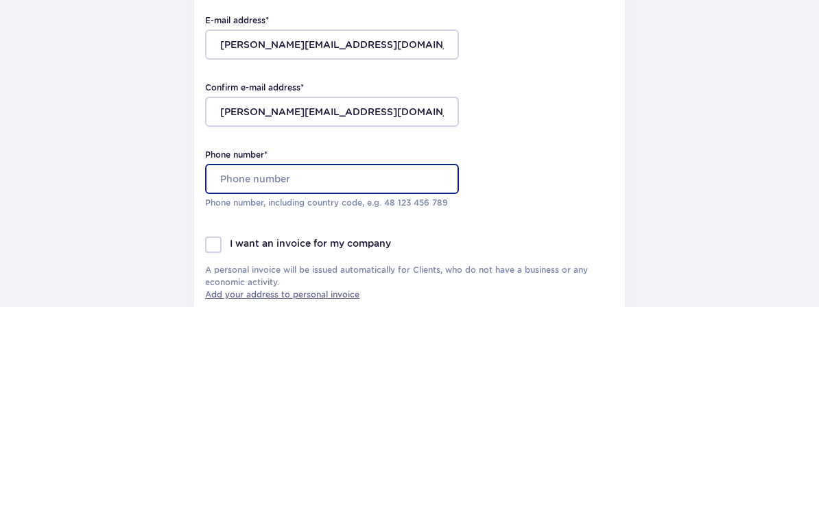
click at [278, 378] on input "Phone number *" at bounding box center [332, 393] width 254 height 30
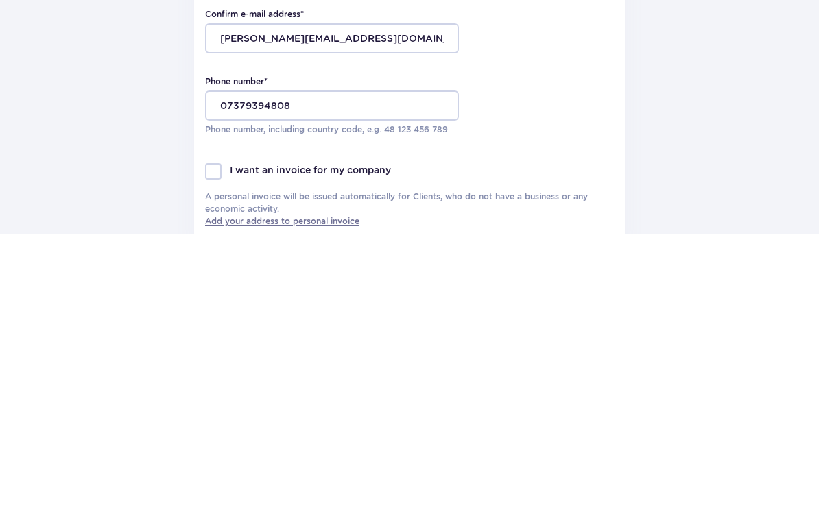
scroll to position [385, 0]
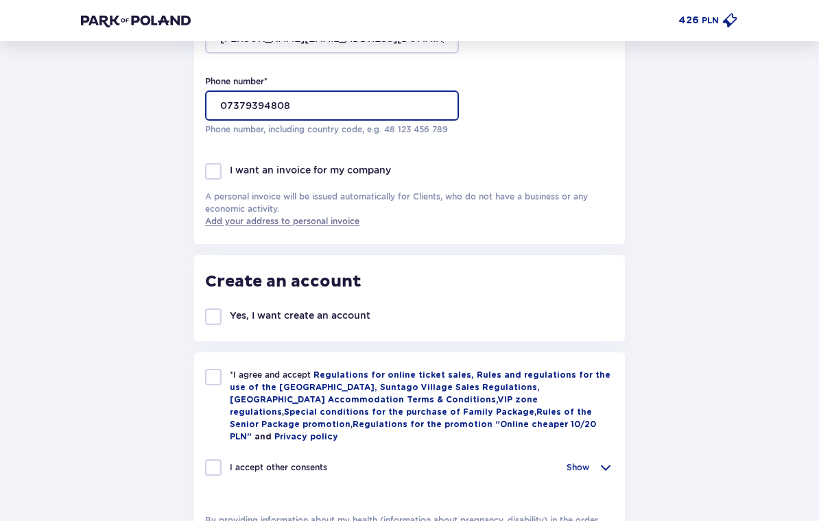
type input "07379394808"
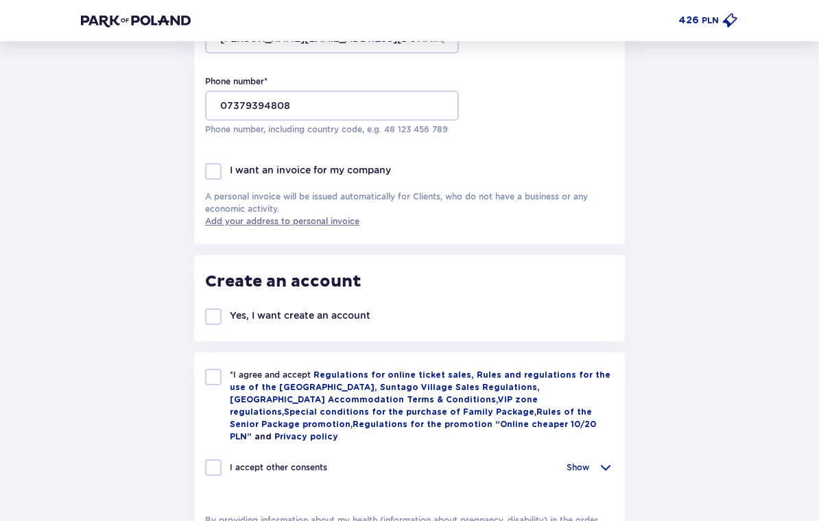
click at [232, 319] on p "Yes, I want create an account" at bounding box center [300, 315] width 141 height 14
checkbox input "true"
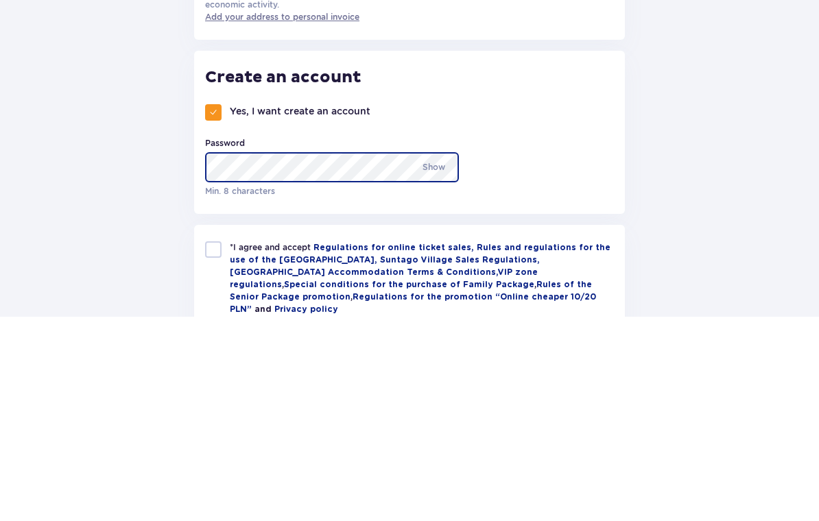
scroll to position [590, 0]
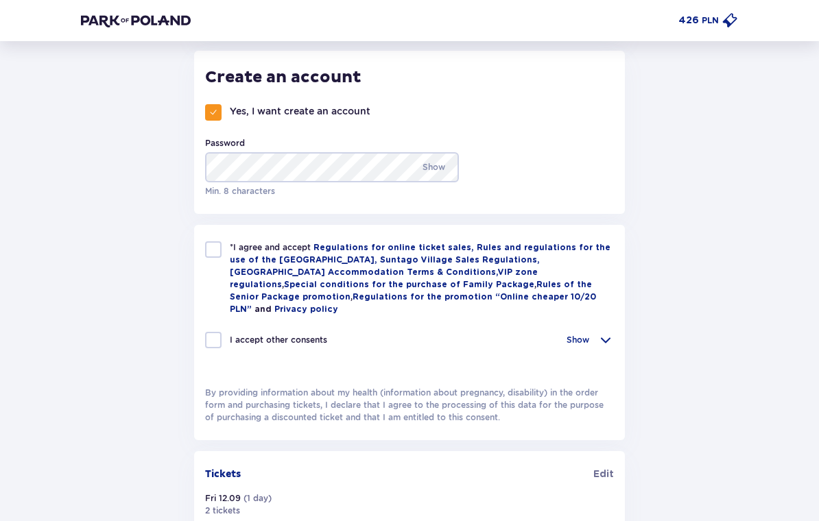
click at [213, 257] on div at bounding box center [213, 249] width 16 height 16
checkbox input "true"
click at [206, 335] on div at bounding box center [213, 340] width 16 height 16
checkbox input "true"
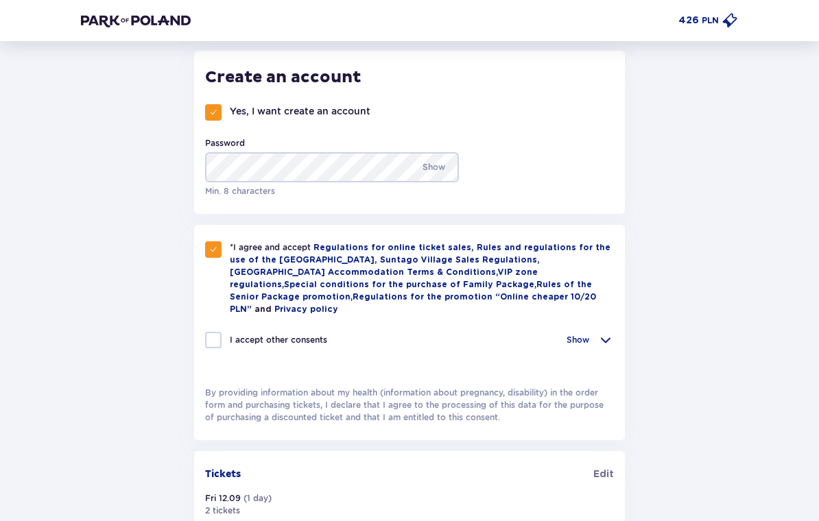
checkbox input "true"
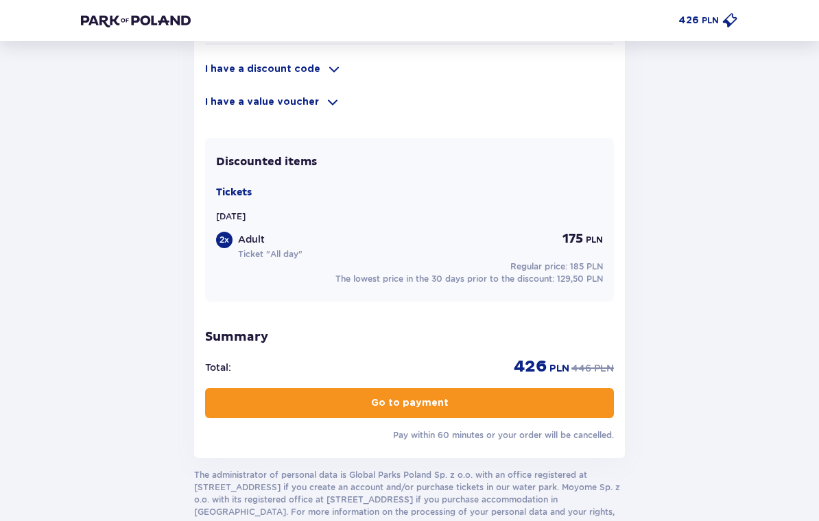
scroll to position [1211, 0]
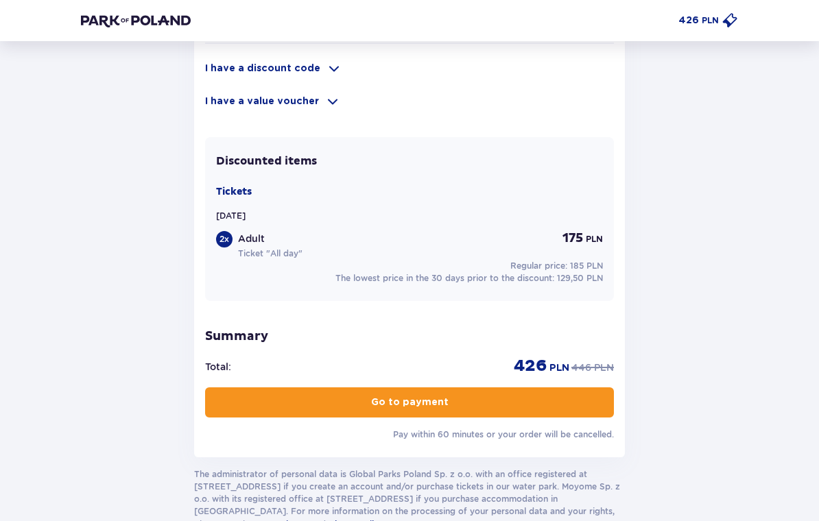
click at [554, 400] on button "Go to payment" at bounding box center [409, 402] width 409 height 30
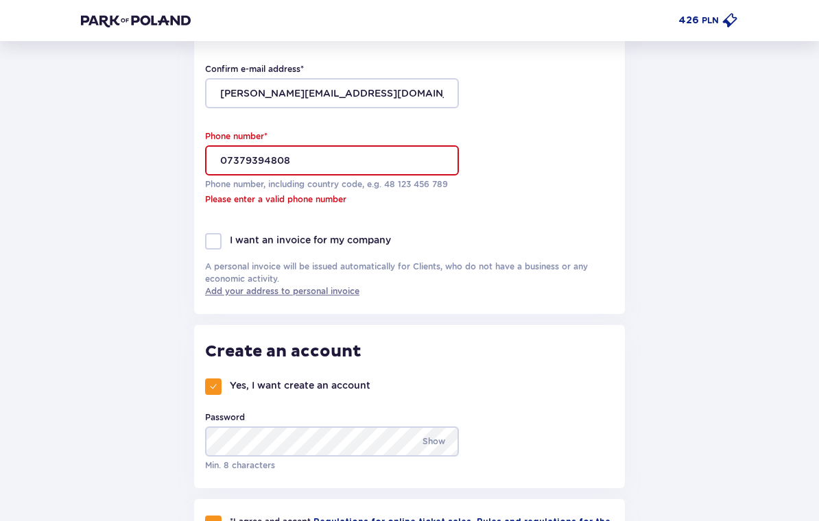
scroll to position [328, 0]
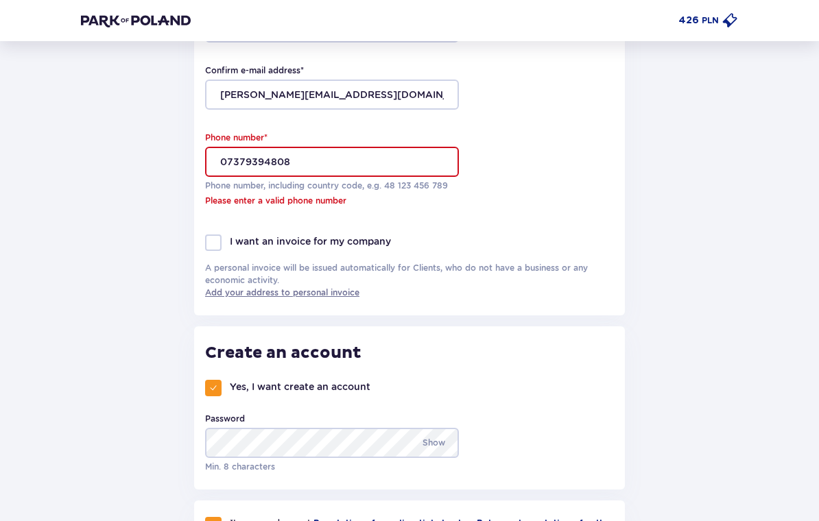
click at [399, 160] on input "07379394808" at bounding box center [332, 162] width 254 height 30
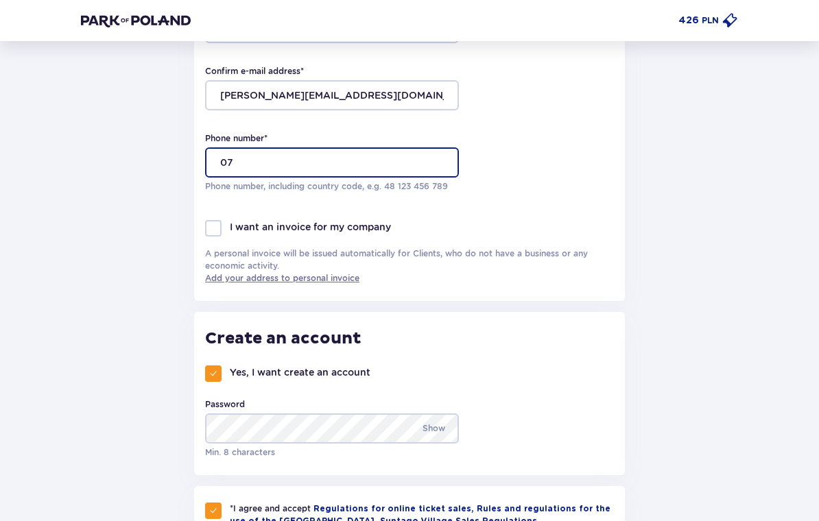
type input "0"
click at [529, 173] on div "Phone number * 447379394808 Phone number, including country code, e.g. 48 ​123 …" at bounding box center [409, 162] width 409 height 60
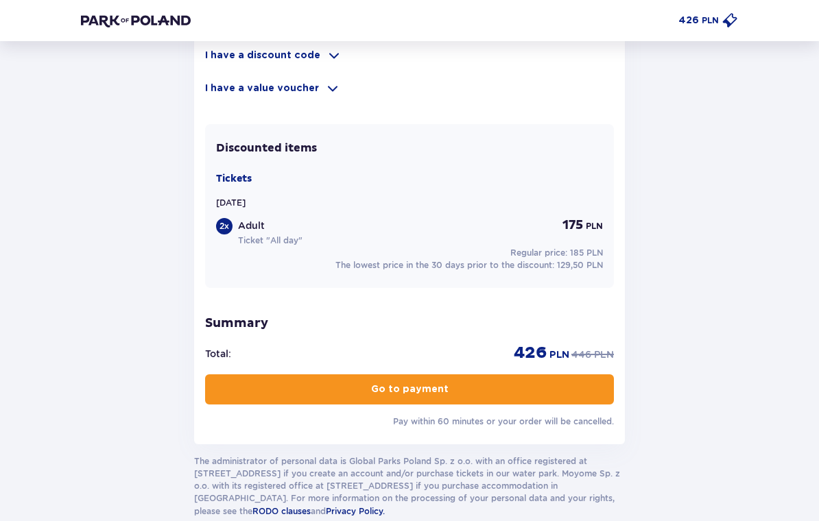
click at [446, 383] on span "button" at bounding box center [451, 390] width 14 height 14
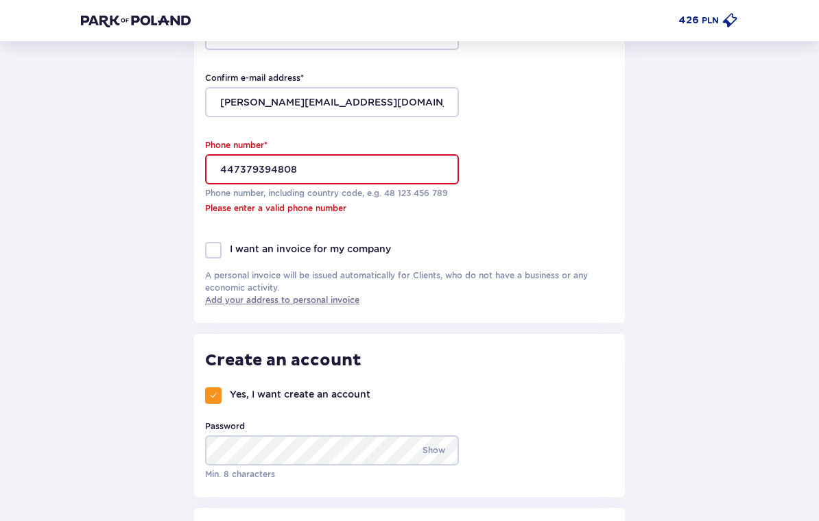
scroll to position [317, 0]
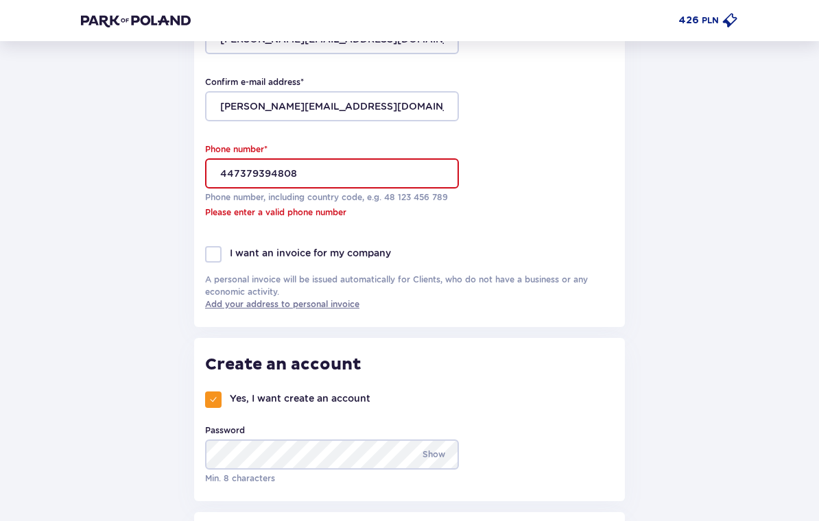
click at [315, 176] on input "447379394808" at bounding box center [332, 174] width 254 height 30
click at [213, 176] on input "447379394808" at bounding box center [332, 174] width 254 height 30
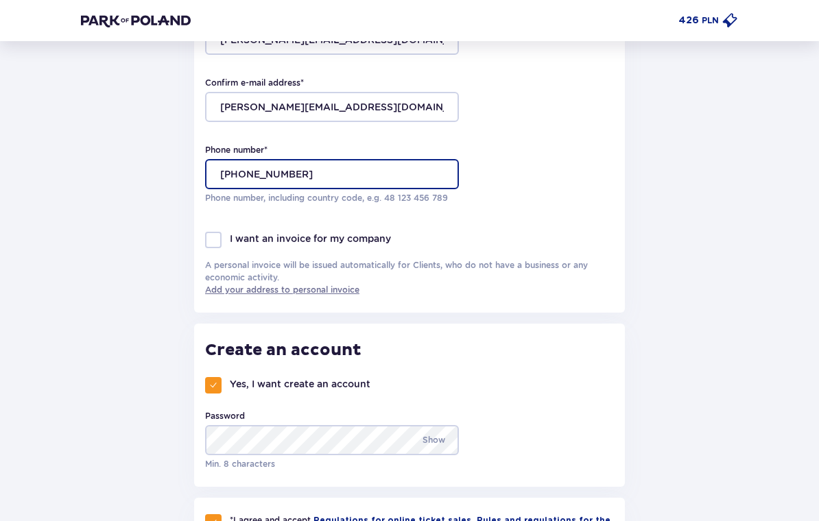
type input "+447379394808"
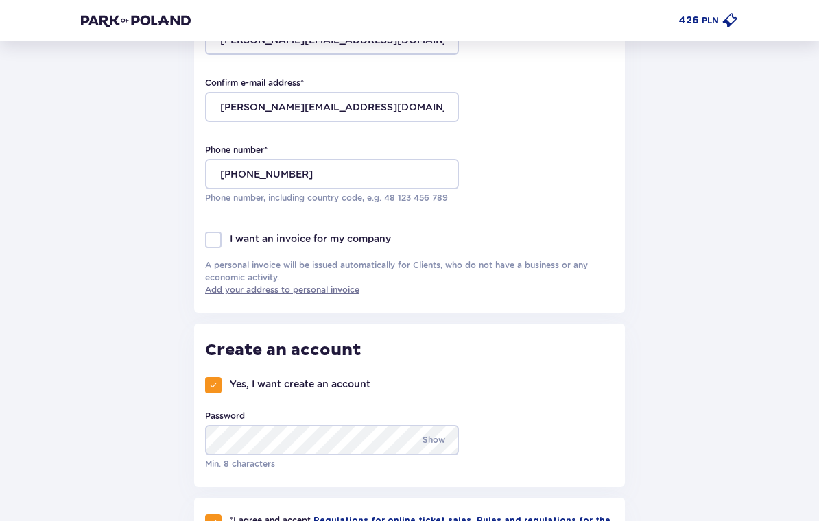
click at [544, 184] on div "Phone number * +447379394808 Phone number, including country code, e.g. 48 ​123…" at bounding box center [409, 174] width 409 height 60
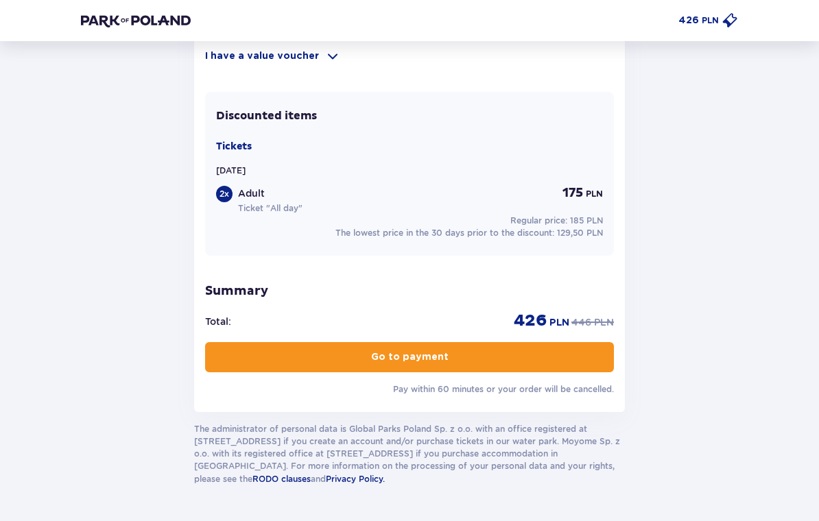
scroll to position [1272, 0]
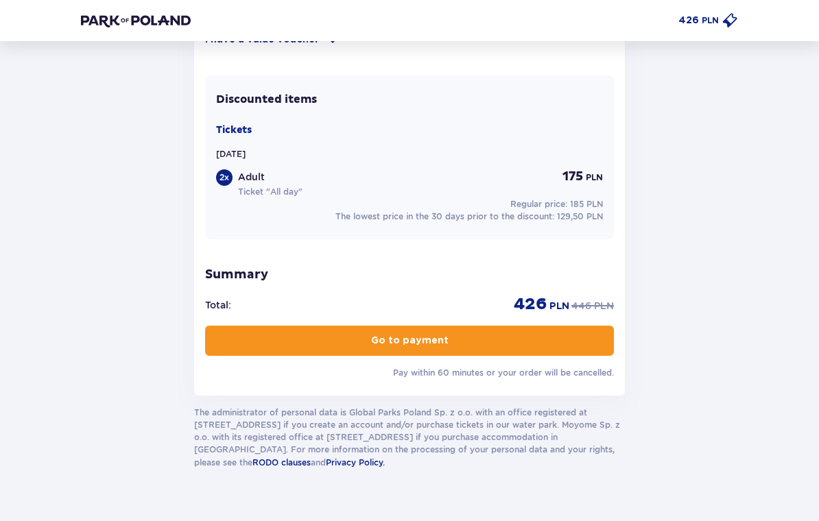
click at [444, 334] on span "button" at bounding box center [451, 341] width 14 height 14
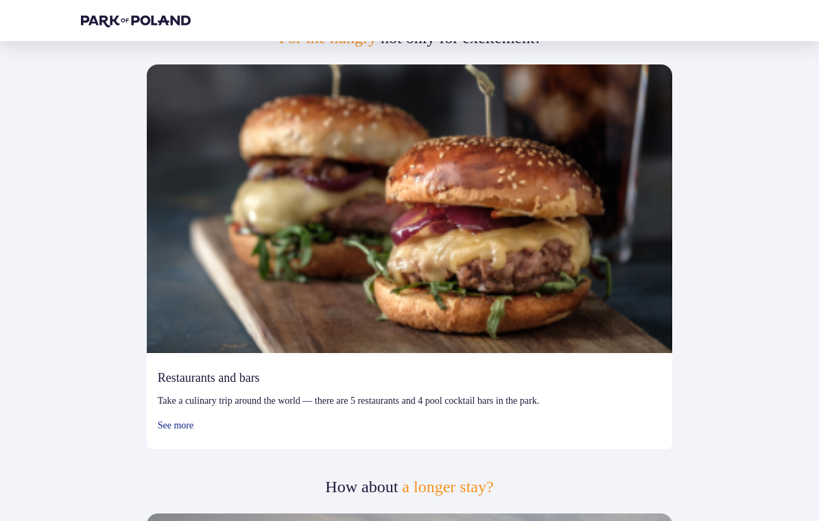
scroll to position [568, 0]
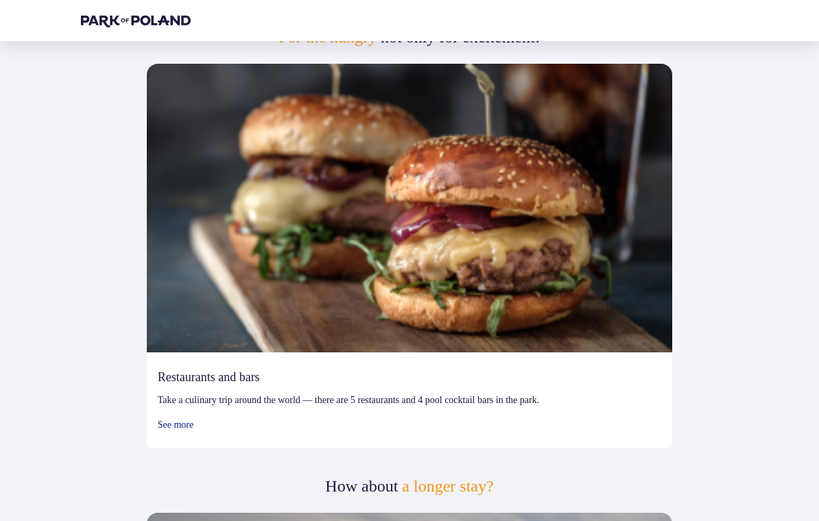
click at [165, 433] on span "See more" at bounding box center [185, 426] width 55 height 14
